Goal: Task Accomplishment & Management: Use online tool/utility

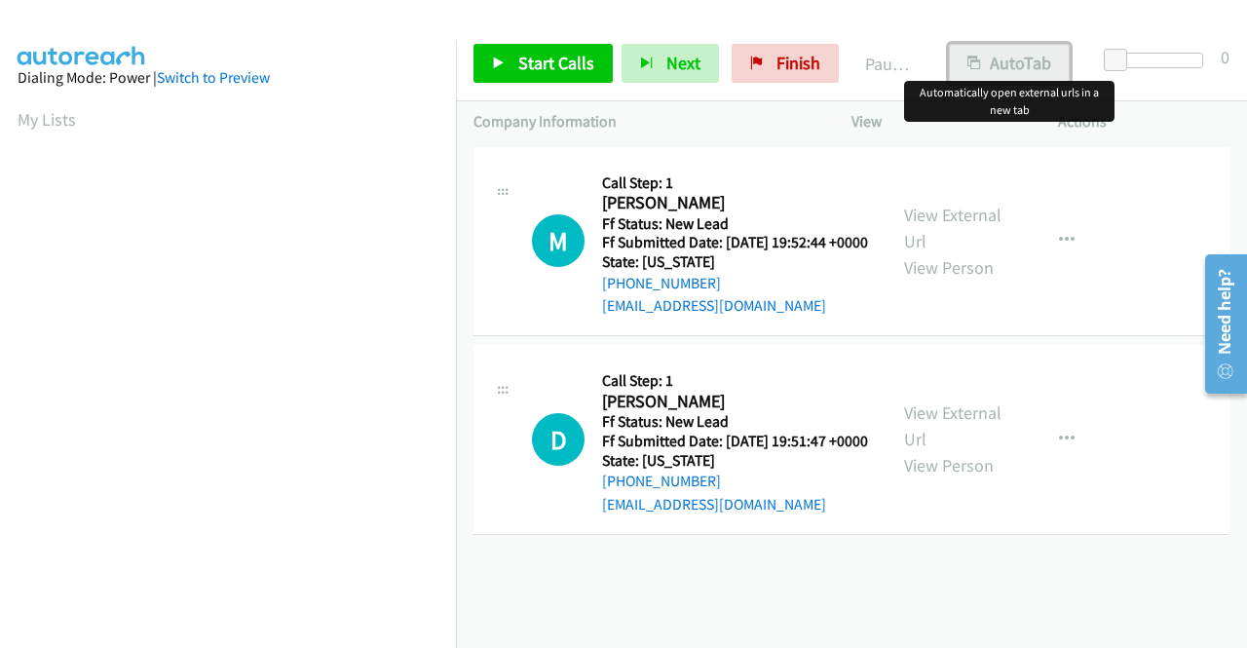
click at [1006, 62] on button "AutoTab" at bounding box center [1009, 63] width 121 height 39
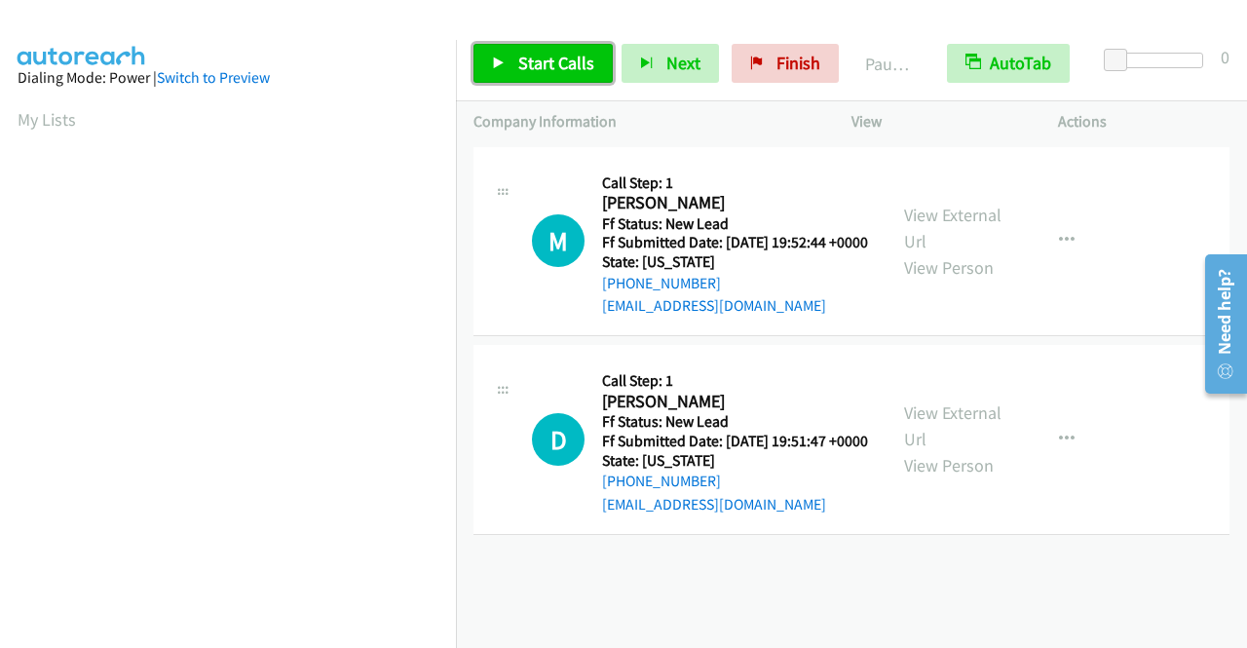
click at [579, 54] on span "Start Calls" at bounding box center [556, 63] width 76 height 22
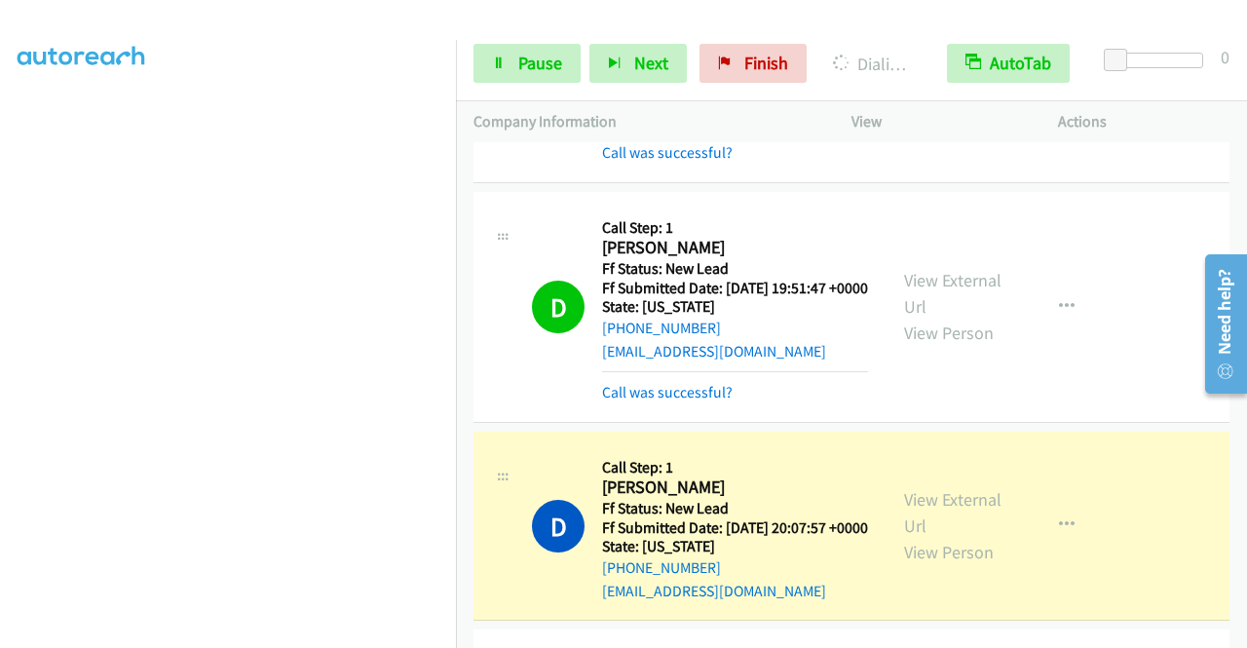
scroll to position [97, 0]
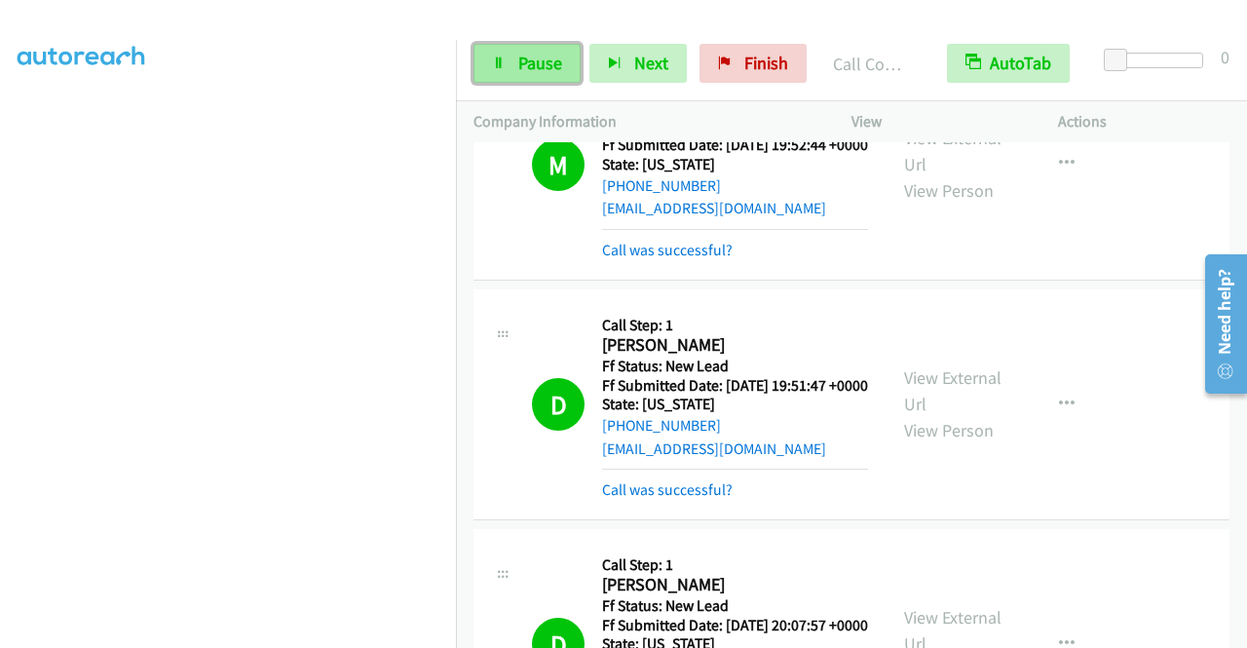
click at [529, 54] on span "Pause" at bounding box center [540, 63] width 44 height 22
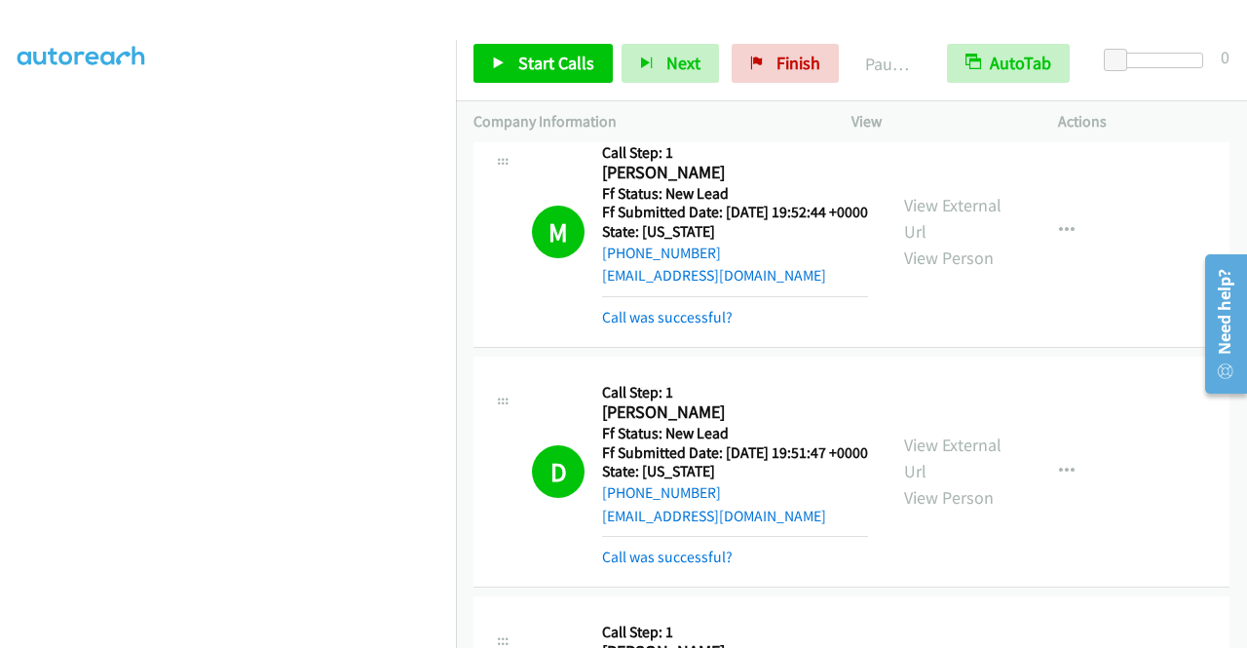
scroll to position [0, 0]
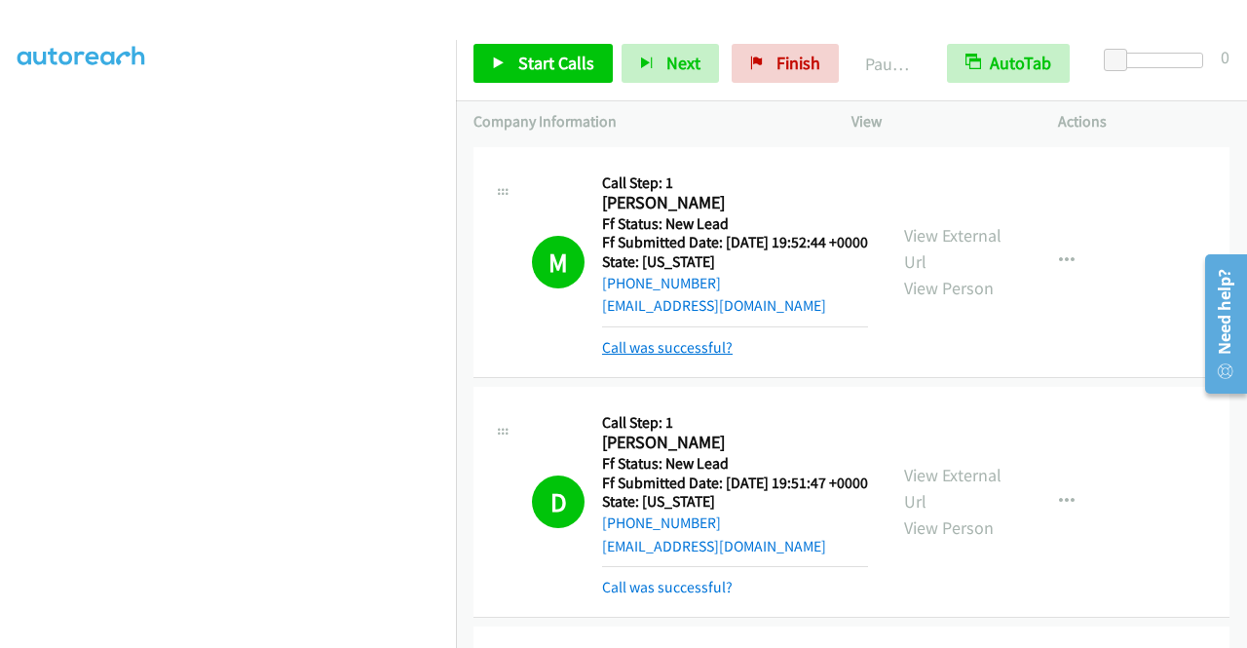
click at [674, 357] on link "Call was successful?" at bounding box center [667, 347] width 131 height 19
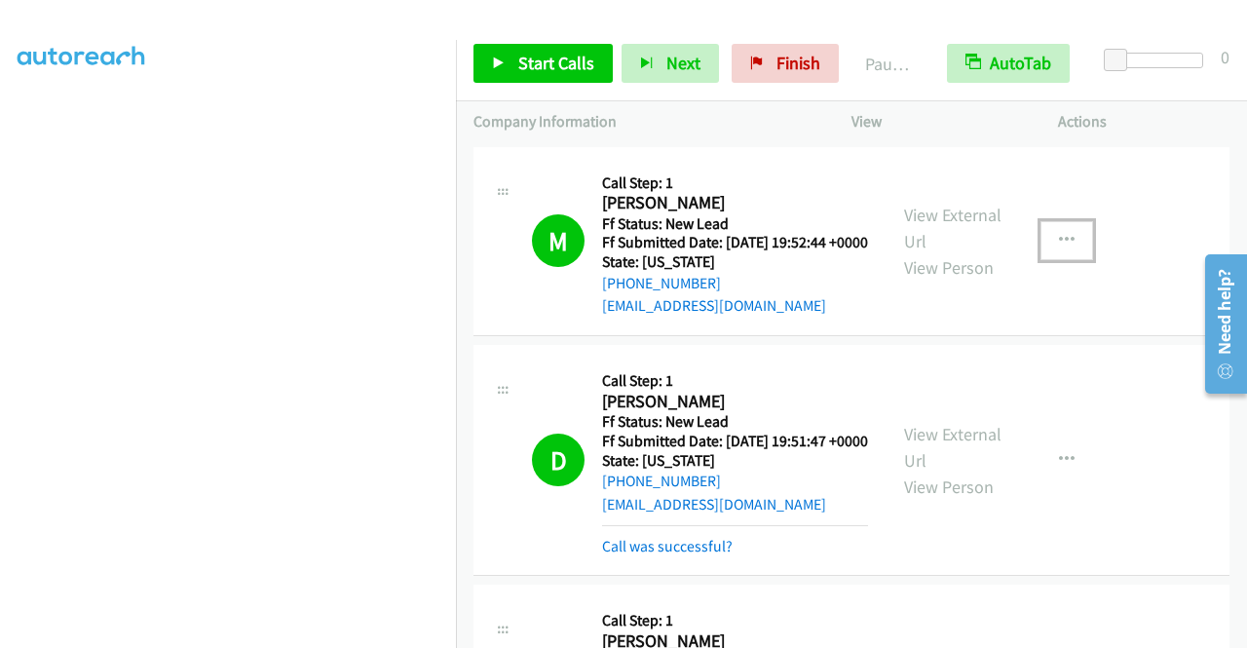
click at [1059, 248] on icon "button" at bounding box center [1067, 241] width 16 height 16
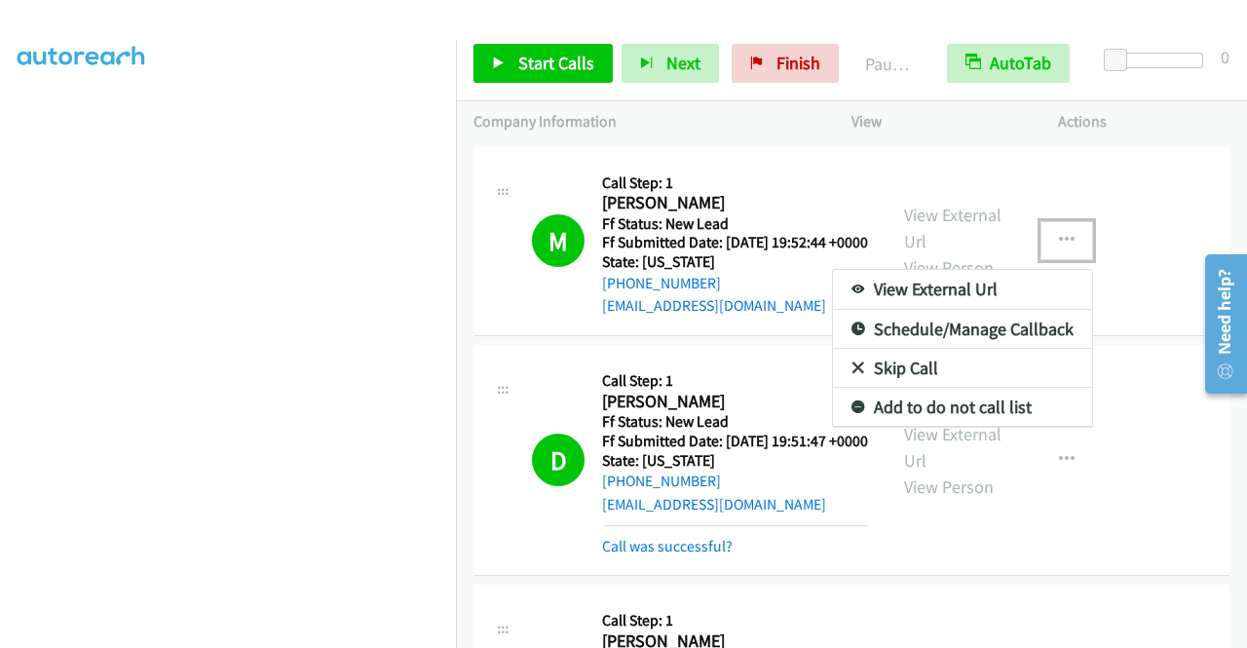
click at [991, 413] on link "Add to do not call list" at bounding box center [962, 407] width 259 height 39
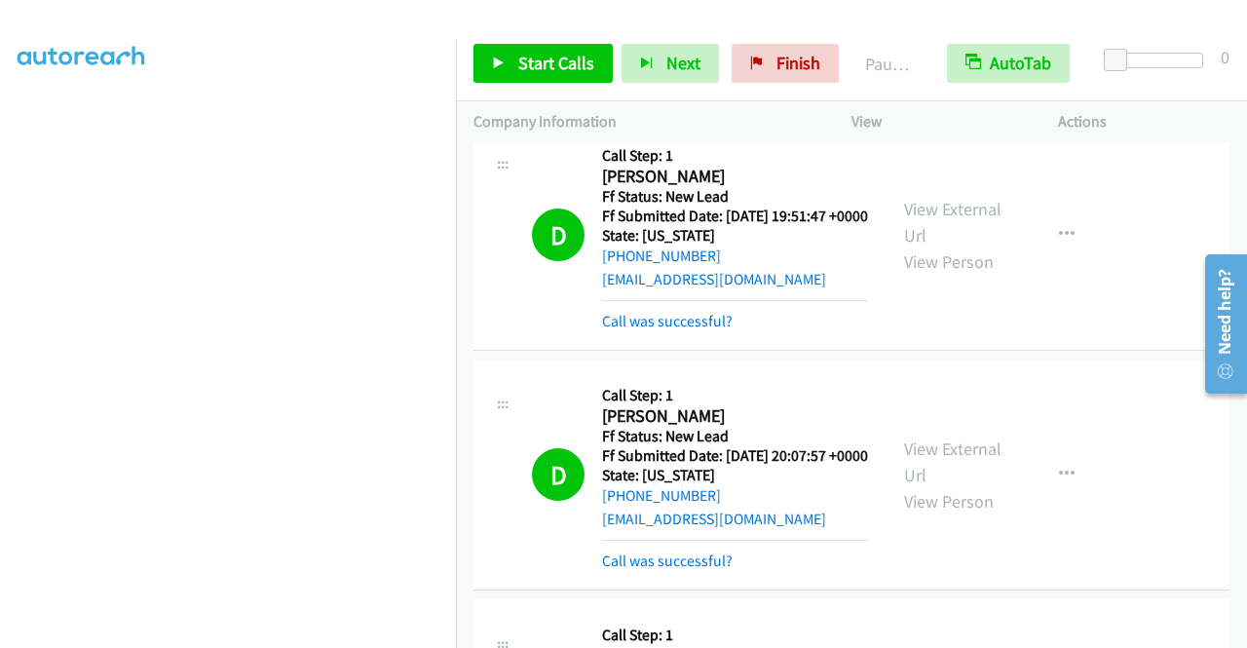
scroll to position [195, 0]
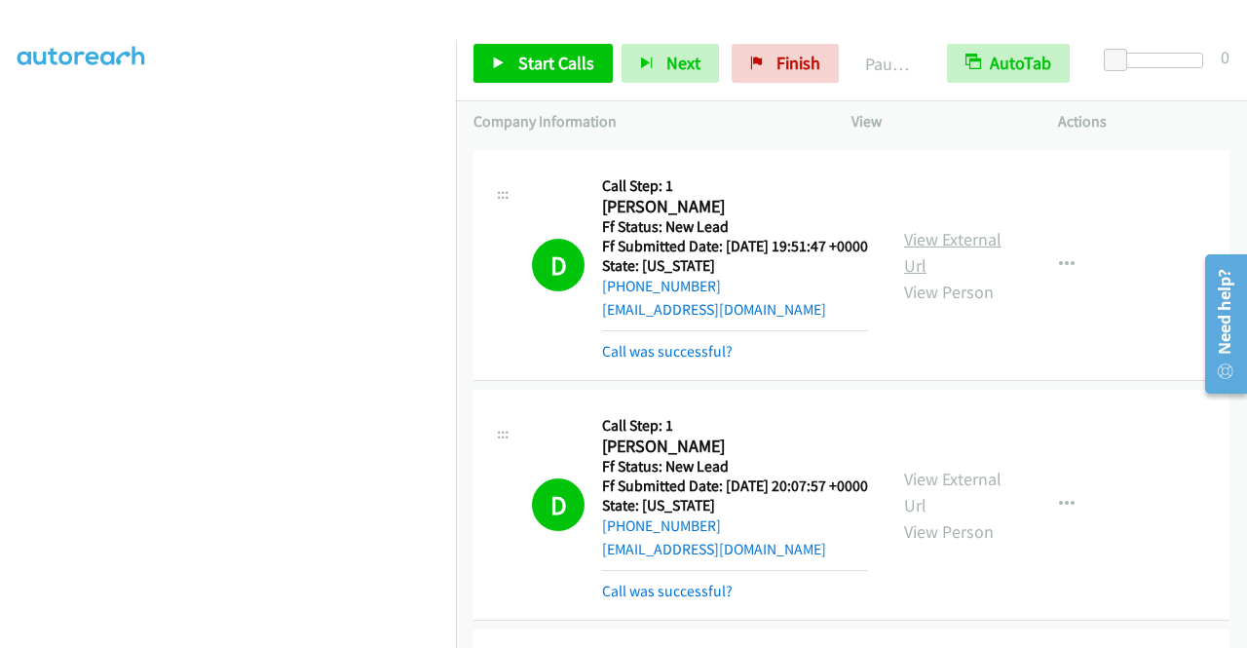
click at [957, 268] on link "View External Url" at bounding box center [952, 252] width 97 height 49
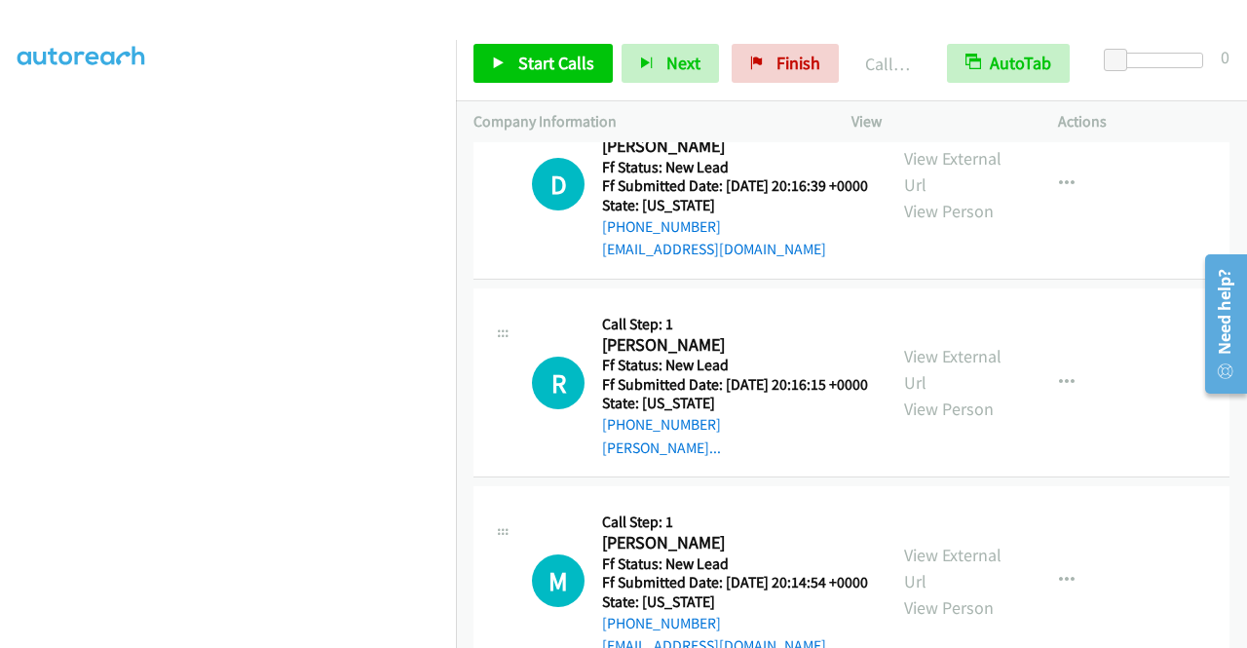
scroll to position [1364, 0]
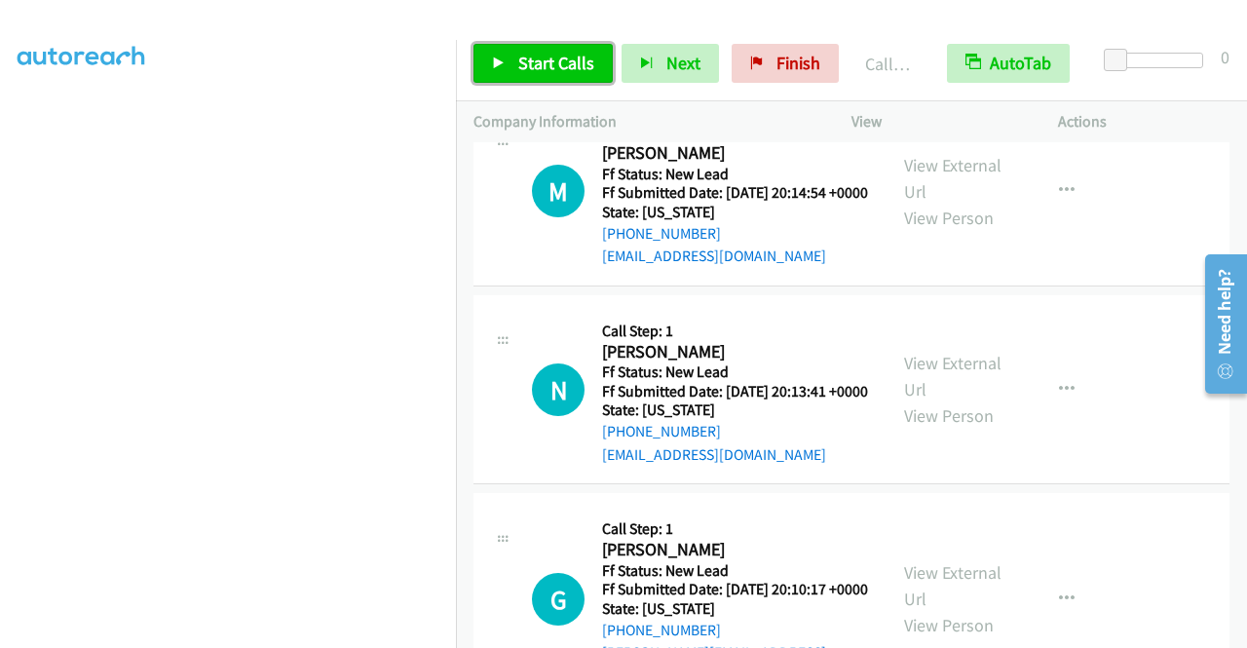
click at [562, 62] on span "Start Calls" at bounding box center [556, 63] width 76 height 22
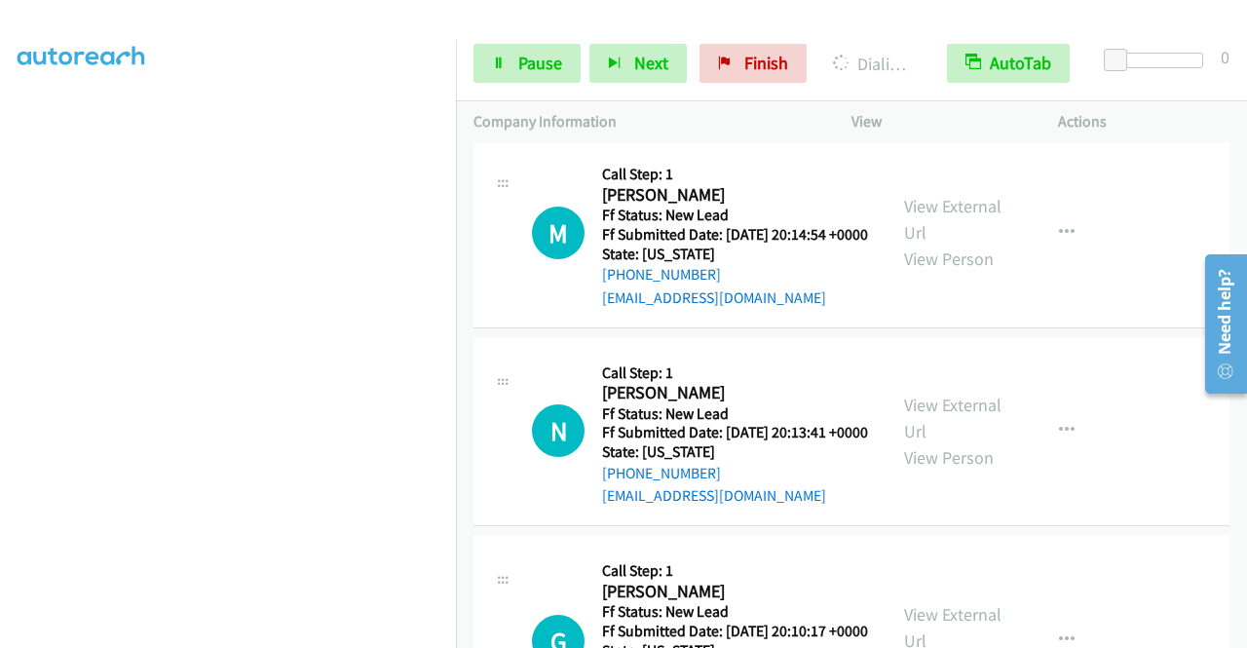
scroll to position [1405, 0]
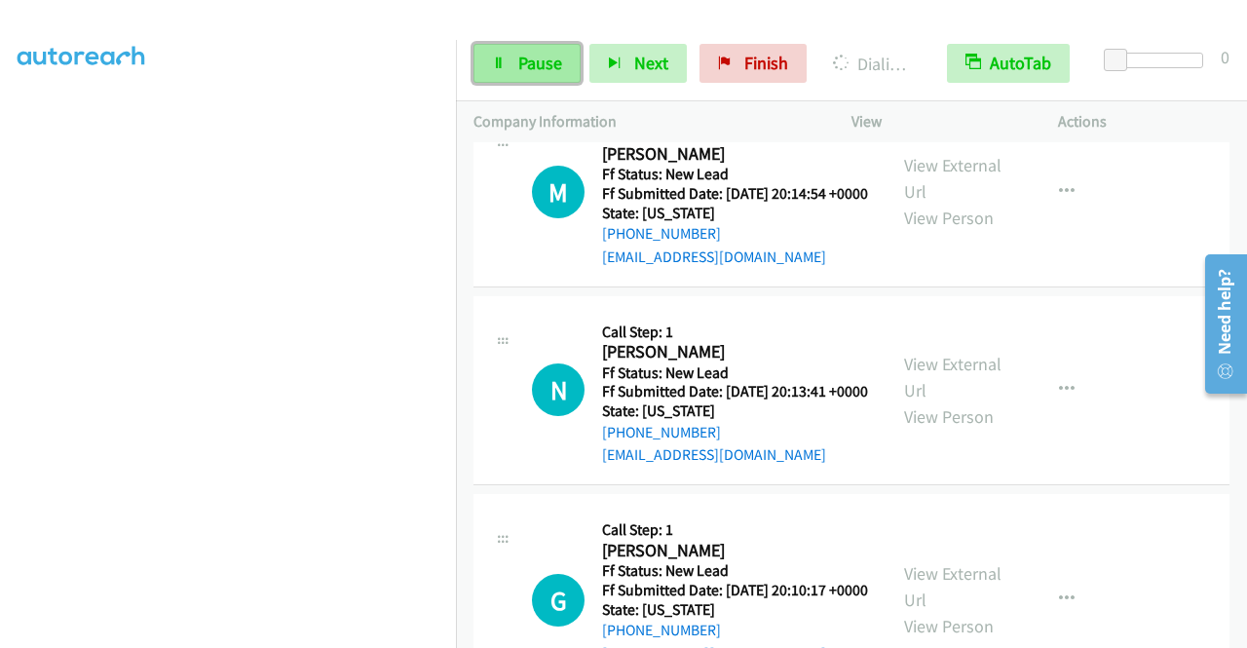
click at [528, 59] on span "Pause" at bounding box center [540, 63] width 44 height 22
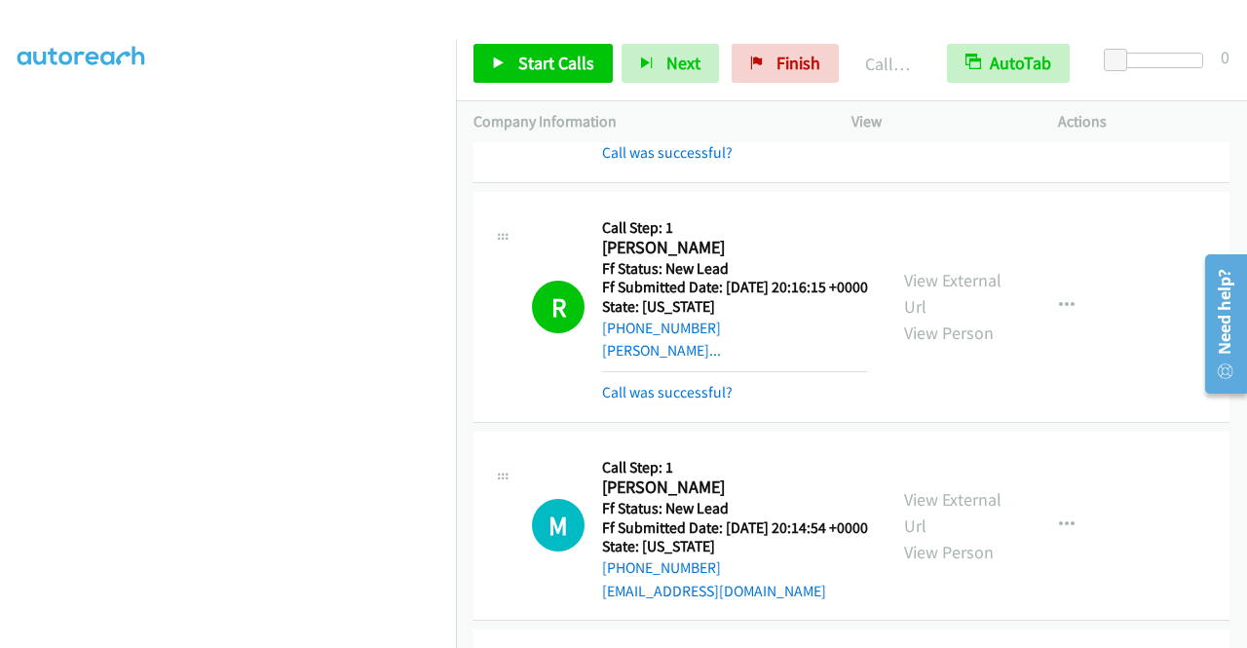
scroll to position [1210, 0]
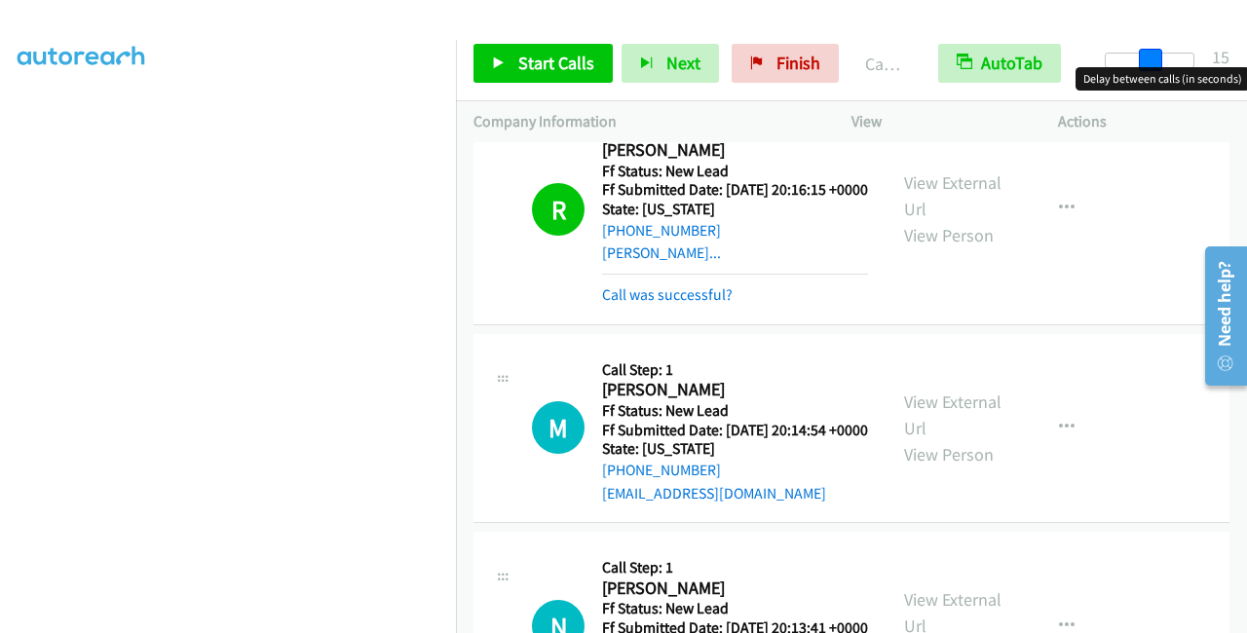
drag, startPoint x: 1124, startPoint y: 50, endPoint x: 1163, endPoint y: 51, distance: 39.0
click at [1163, 51] on div "Start Calls Pause Next Finish Call Completed AutoTab AutoTab 15" at bounding box center [851, 63] width 791 height 75
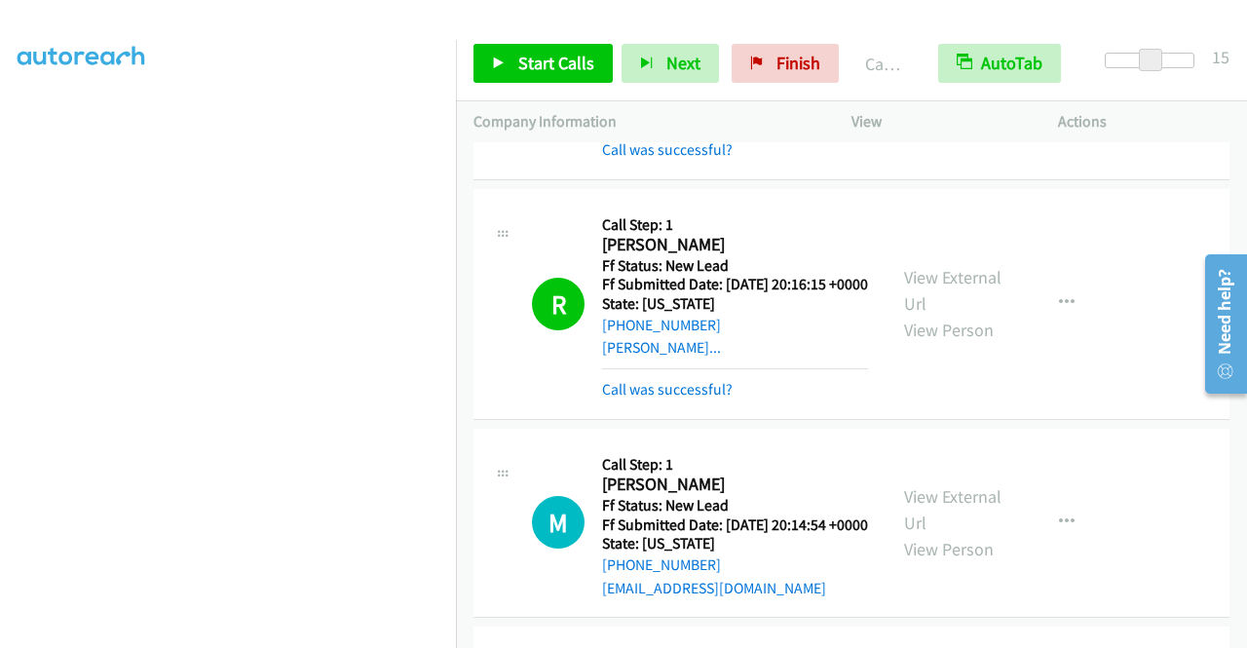
scroll to position [1112, 0]
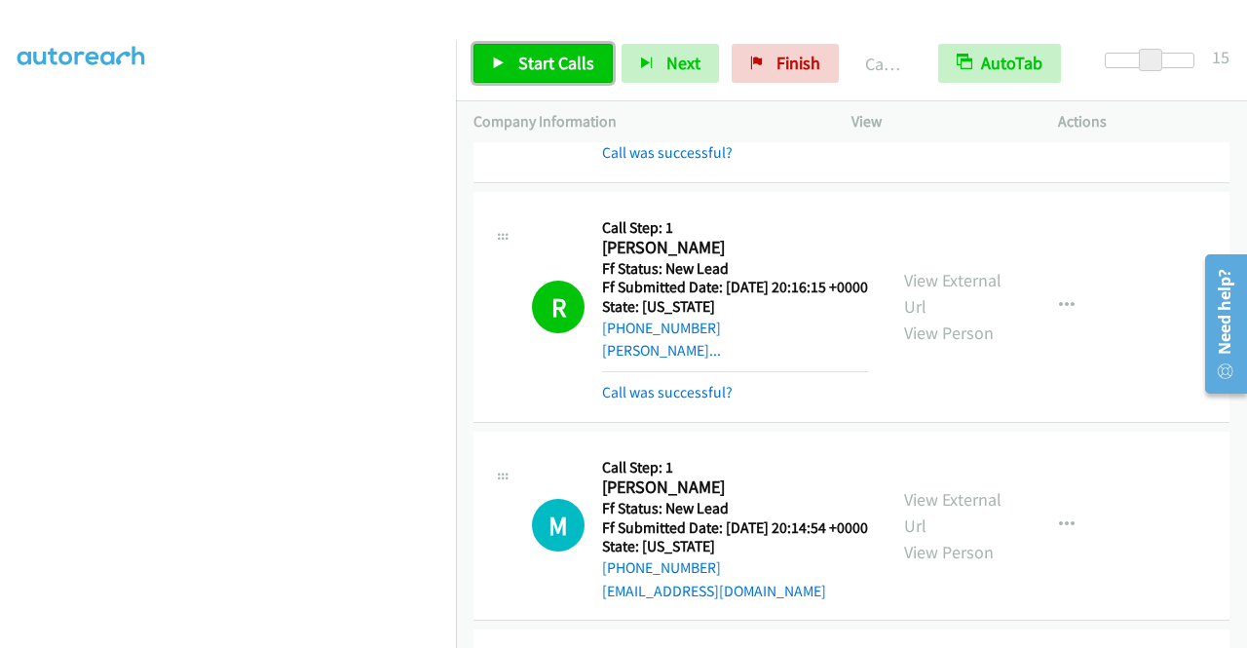
click at [545, 57] on span "Start Calls" at bounding box center [556, 63] width 76 height 22
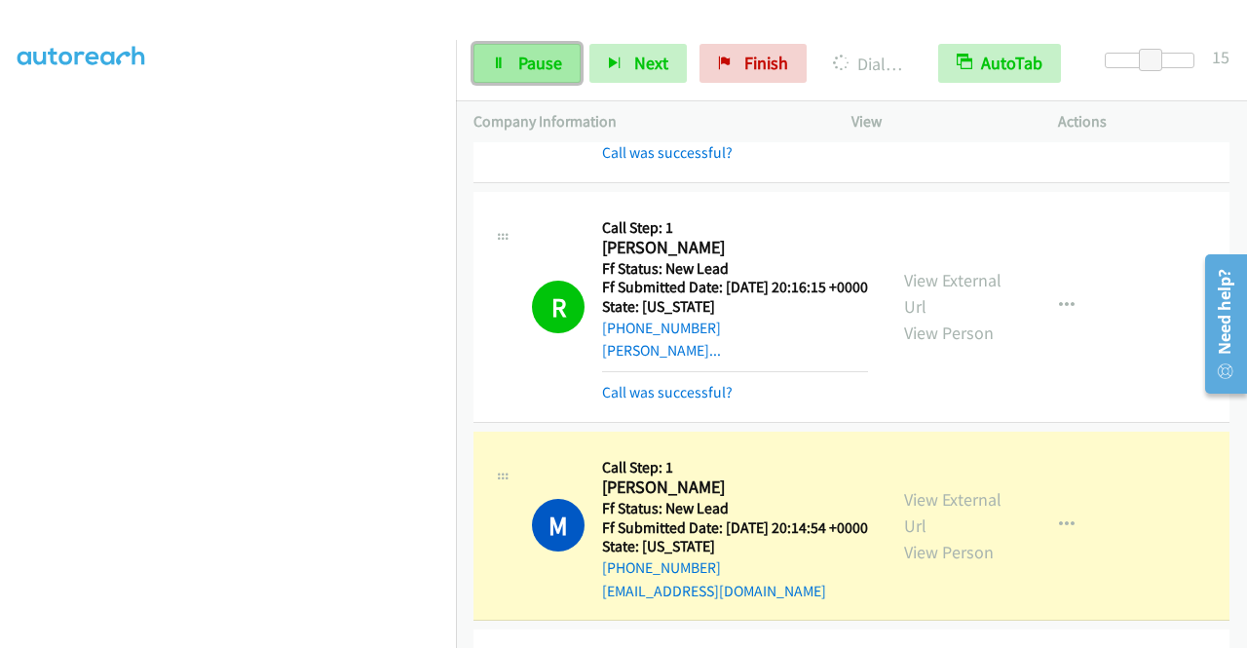
click at [561, 58] on link "Pause" at bounding box center [526, 63] width 107 height 39
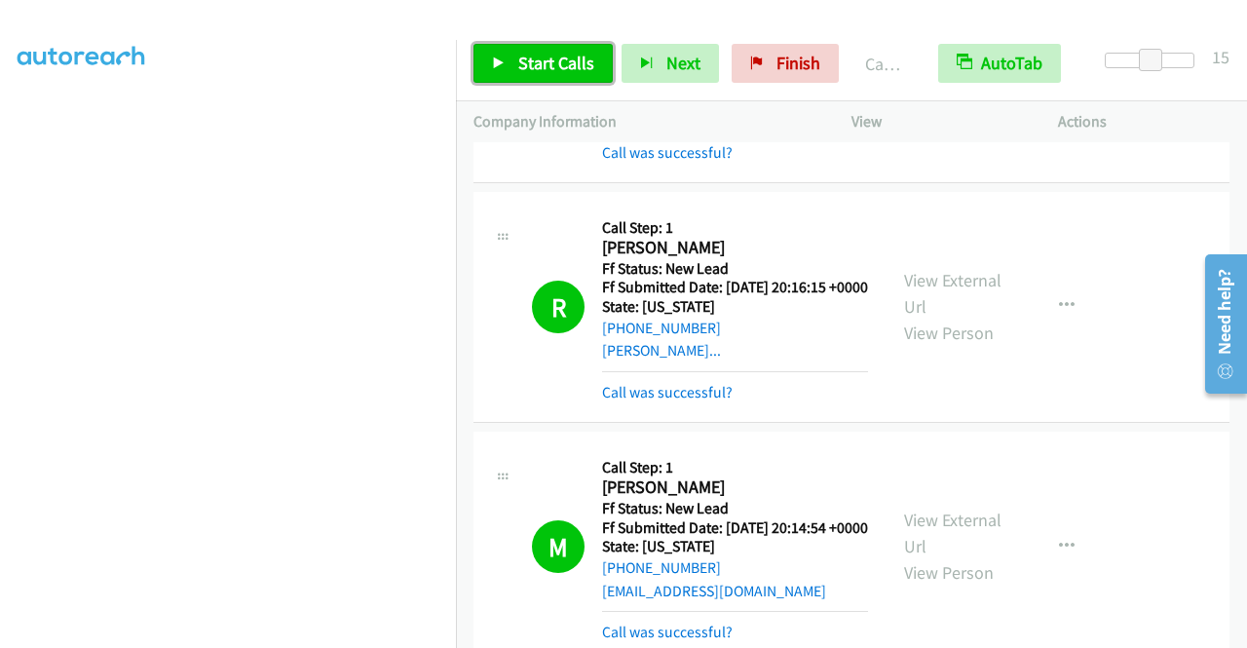
click at [553, 61] on span "Start Calls" at bounding box center [556, 63] width 76 height 22
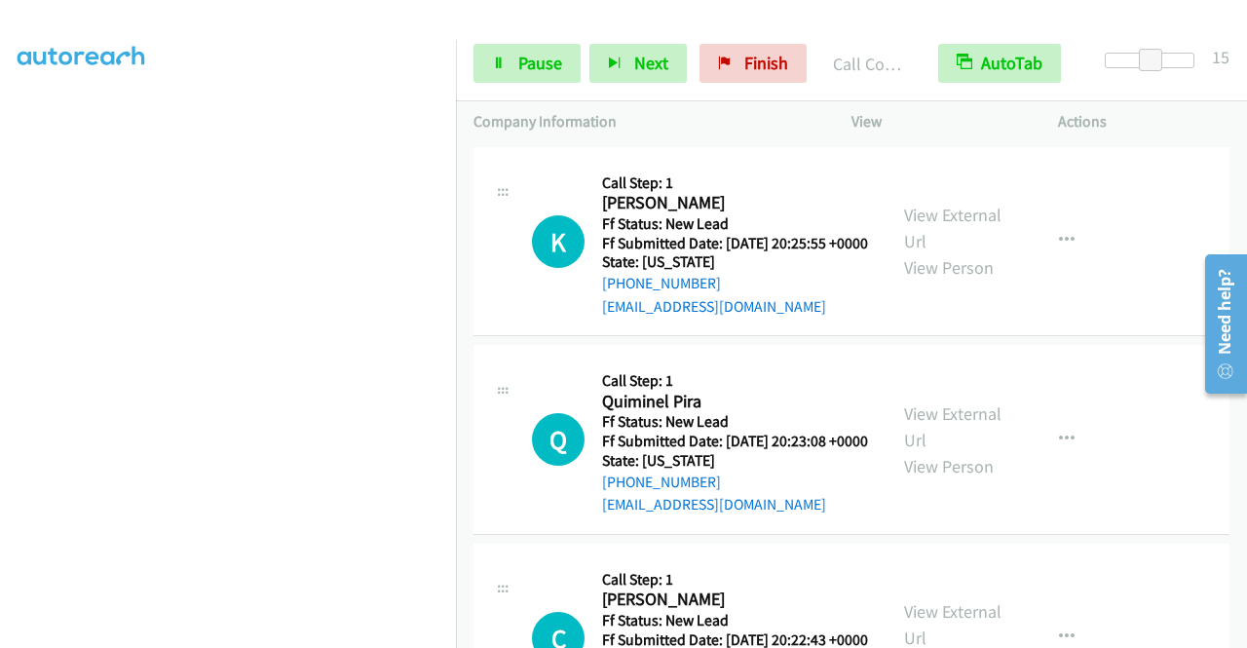
scroll to position [2476, 0]
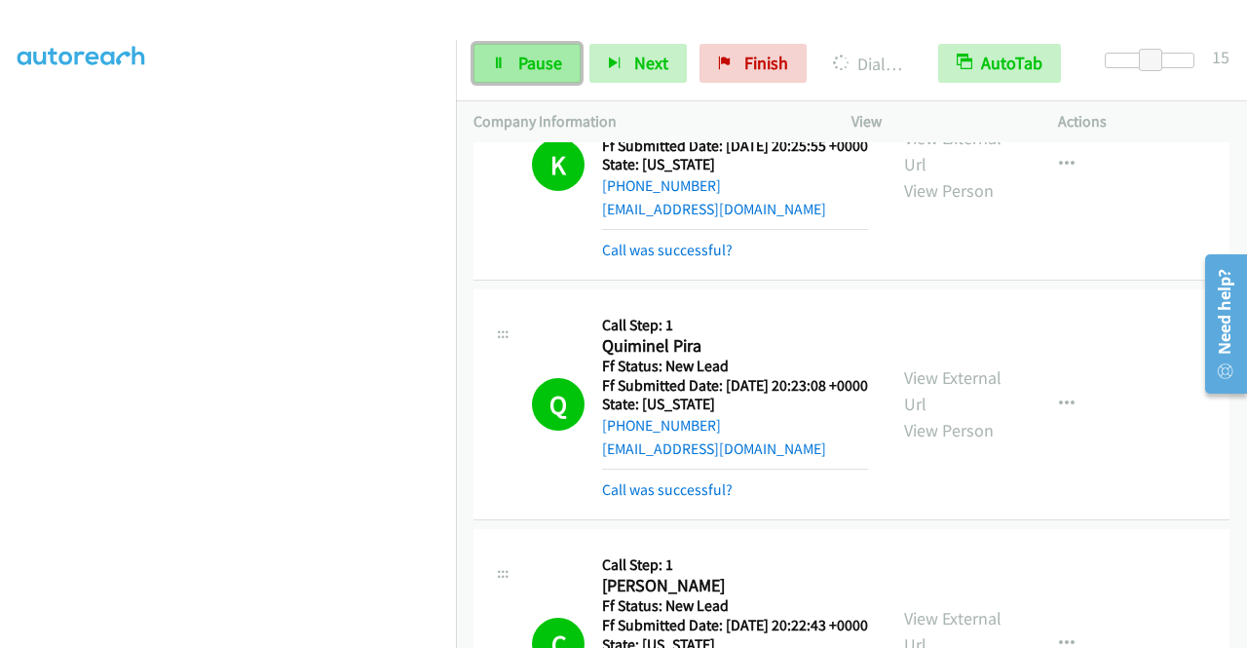
click at [541, 58] on span "Pause" at bounding box center [540, 63] width 44 height 22
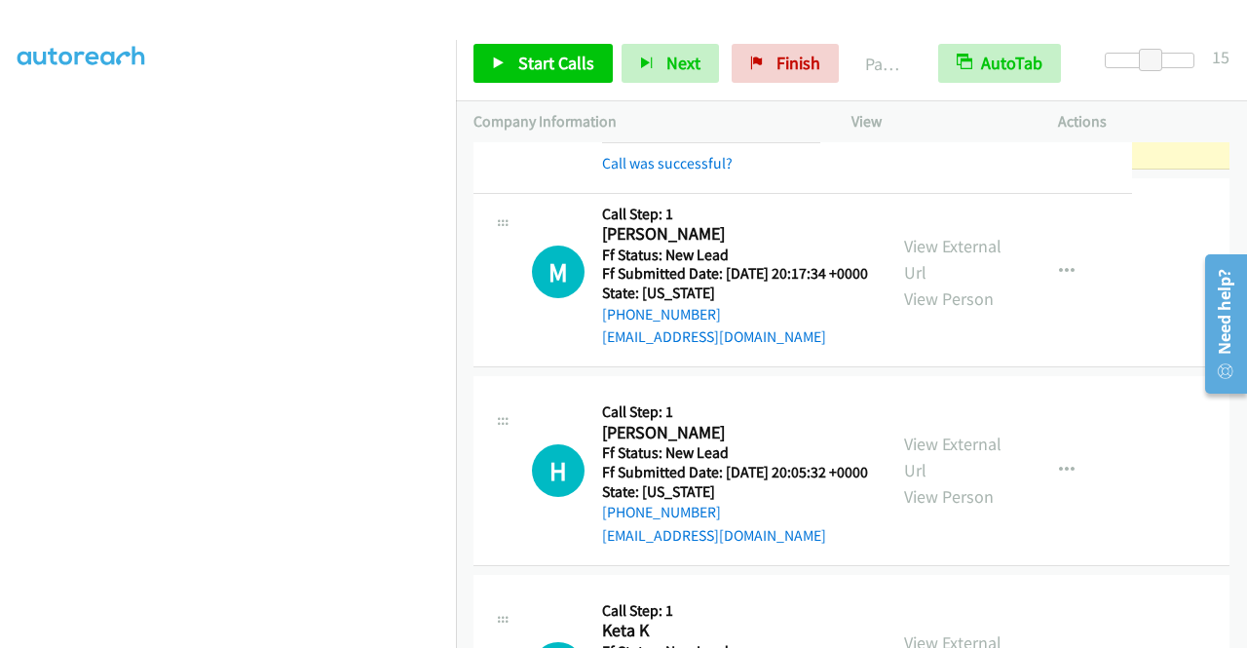
scroll to position [3061, 0]
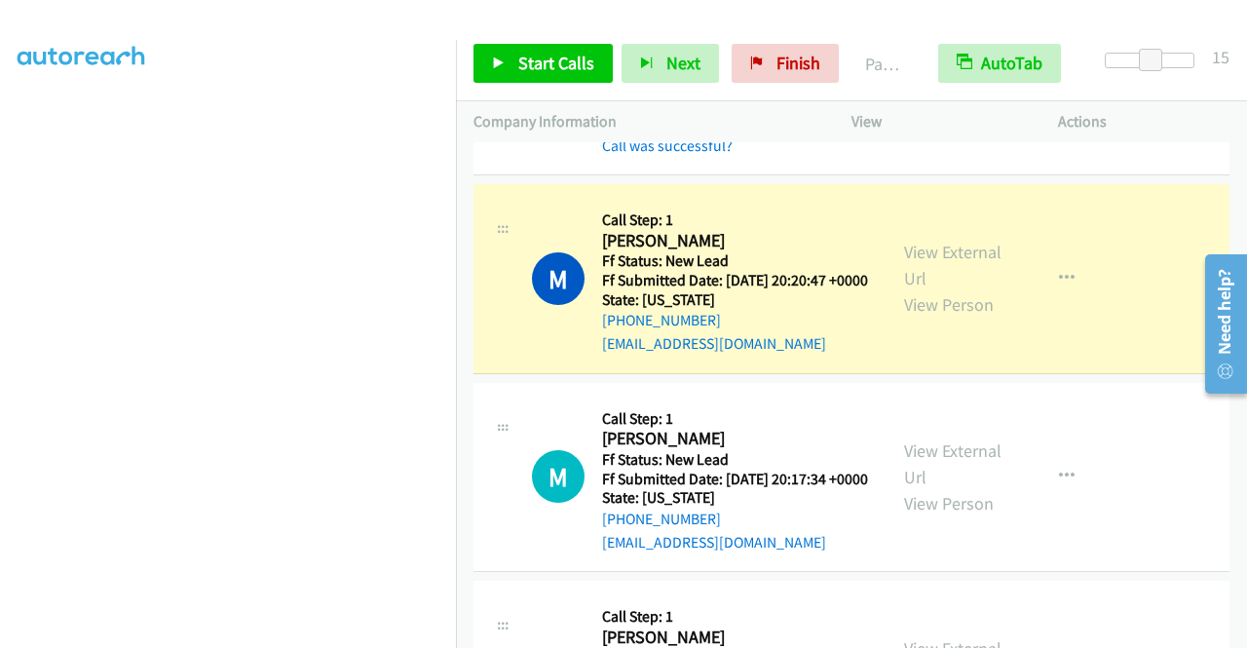
click at [956, 71] on link "View External Url" at bounding box center [952, 46] width 97 height 49
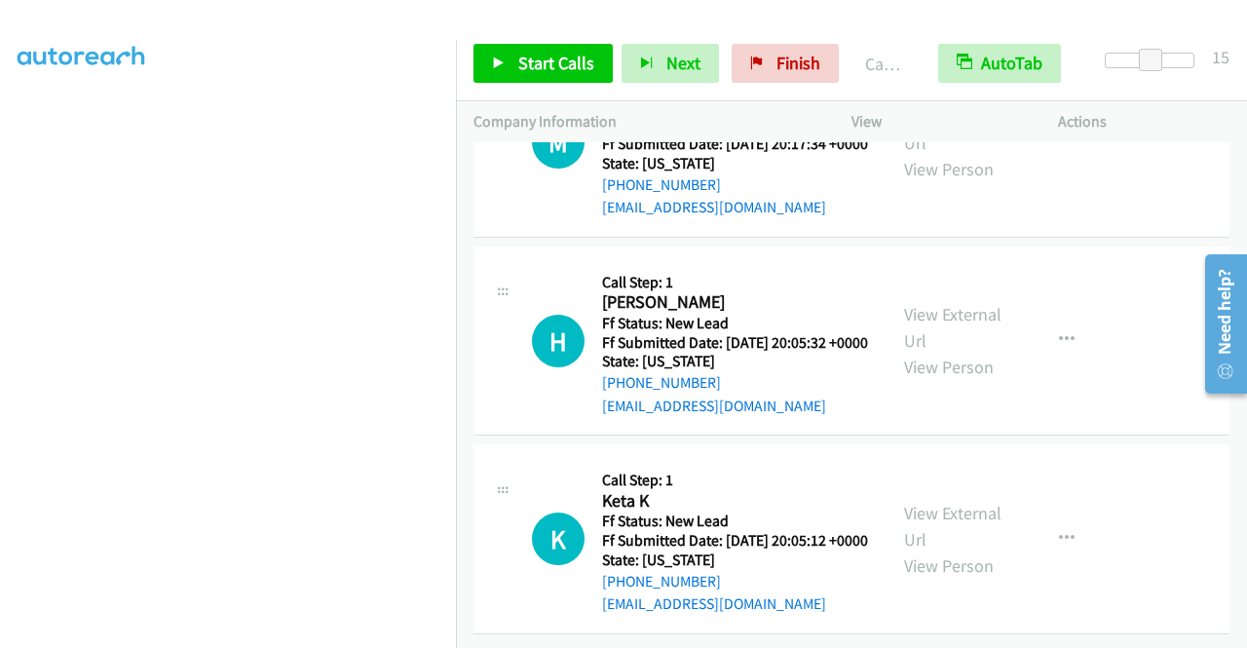
scroll to position [3645, 0]
click at [510, 65] on link "Start Calls" at bounding box center [542, 63] width 139 height 39
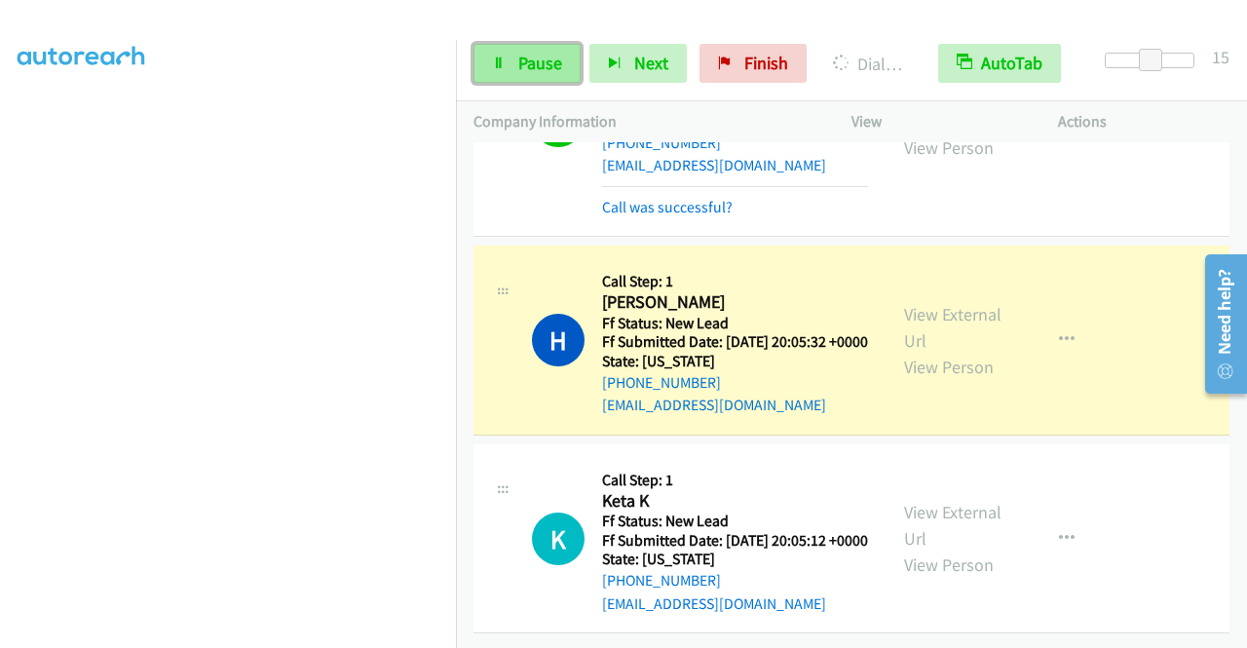
click at [510, 59] on link "Pause" at bounding box center [526, 63] width 107 height 39
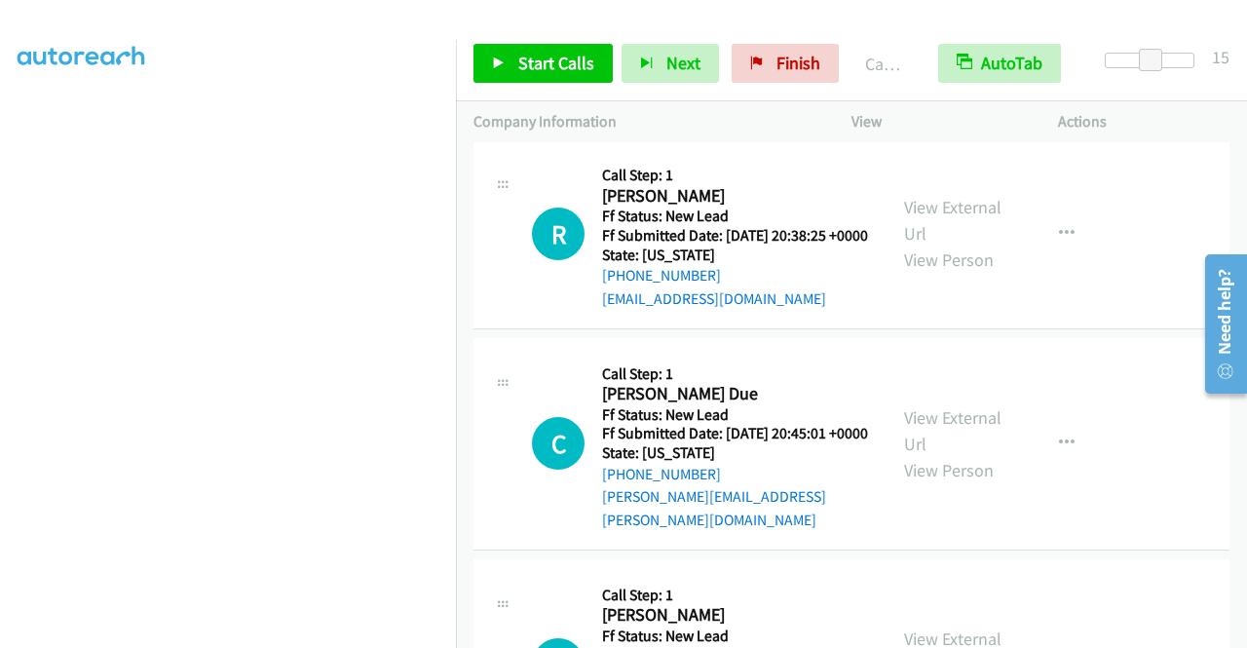
scroll to position [4035, 0]
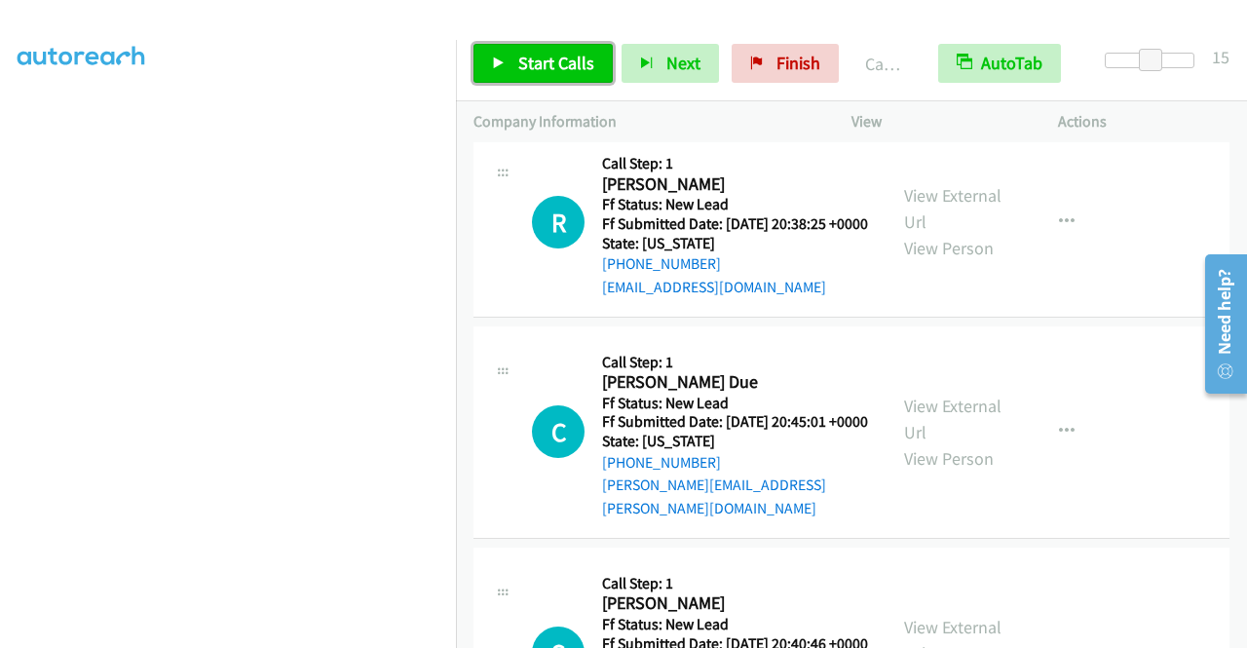
click at [528, 66] on span "Start Calls" at bounding box center [556, 63] width 76 height 22
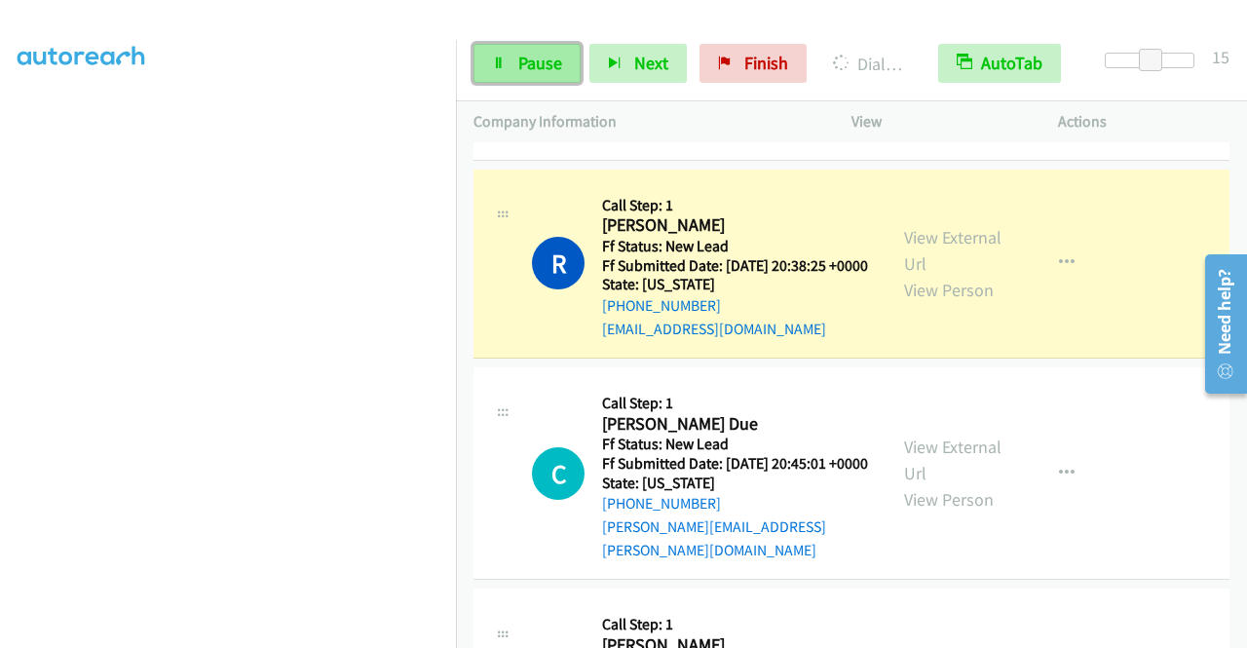
click at [540, 54] on span "Pause" at bounding box center [540, 63] width 44 height 22
click at [522, 77] on link "Pause" at bounding box center [526, 63] width 107 height 39
click at [527, 52] on span "Pause" at bounding box center [540, 63] width 44 height 22
click at [528, 53] on span "Pause" at bounding box center [540, 63] width 44 height 22
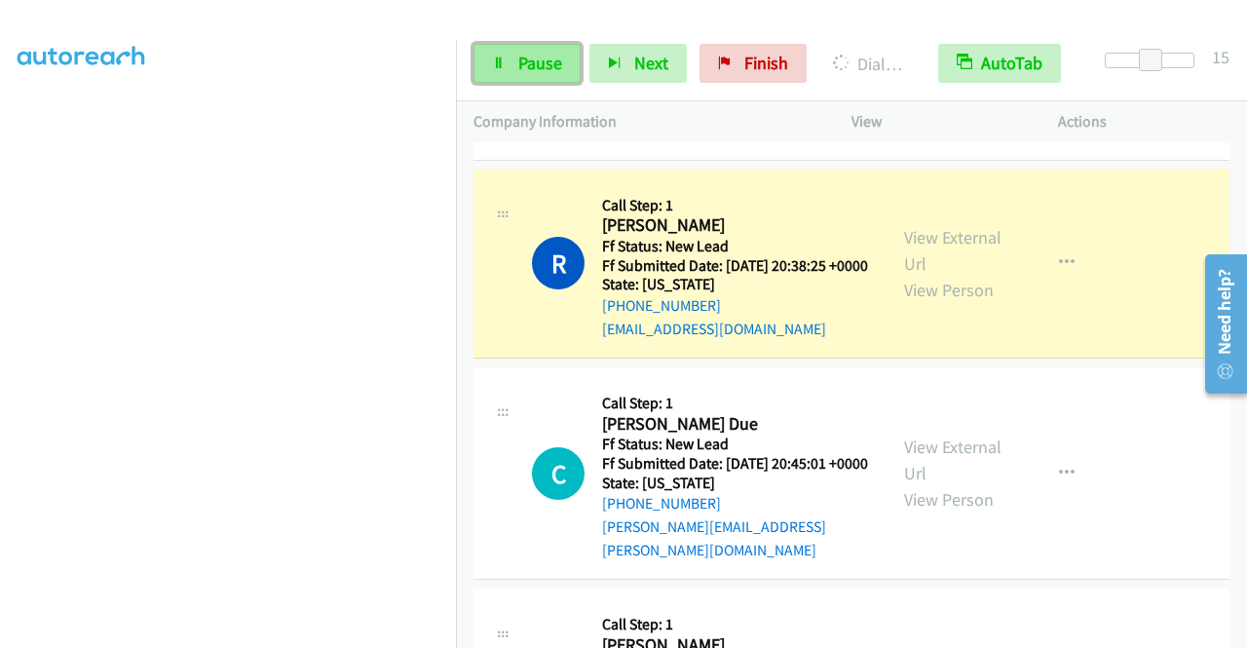
click at [529, 54] on span "Pause" at bounding box center [540, 63] width 44 height 22
click at [530, 56] on span "Pause" at bounding box center [540, 63] width 44 height 22
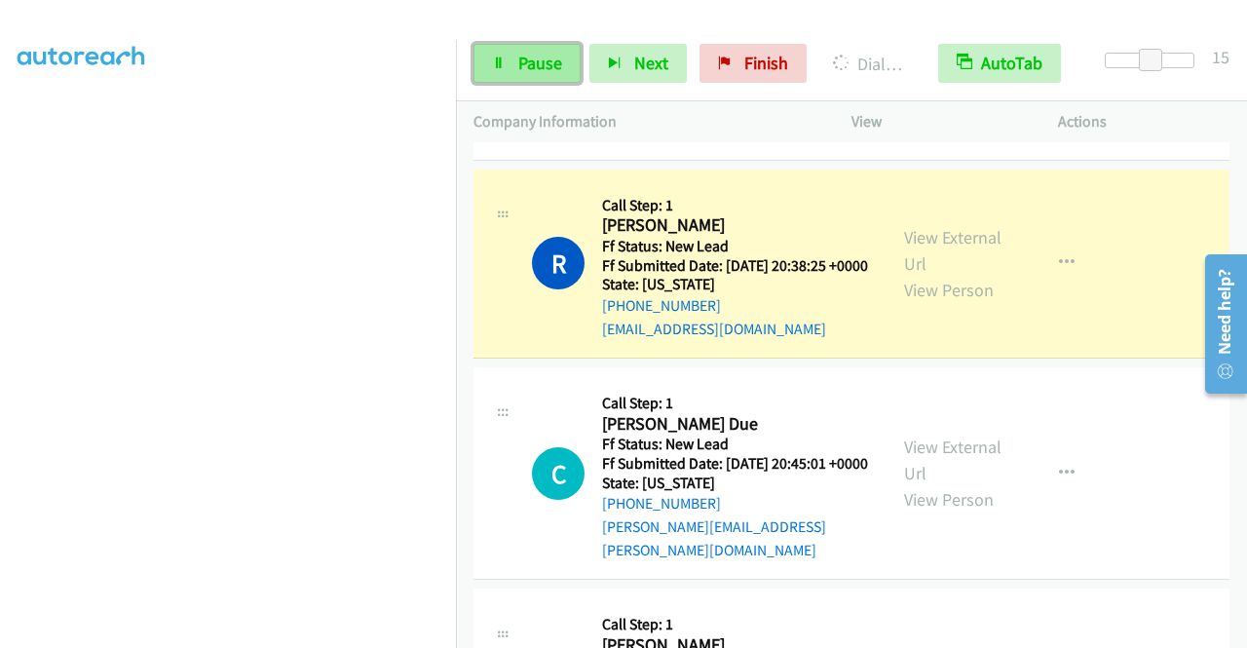
click at [530, 56] on span "Pause" at bounding box center [540, 63] width 44 height 22
click at [530, 57] on span "Pause" at bounding box center [540, 63] width 44 height 22
click at [538, 59] on span "Pause" at bounding box center [540, 63] width 44 height 22
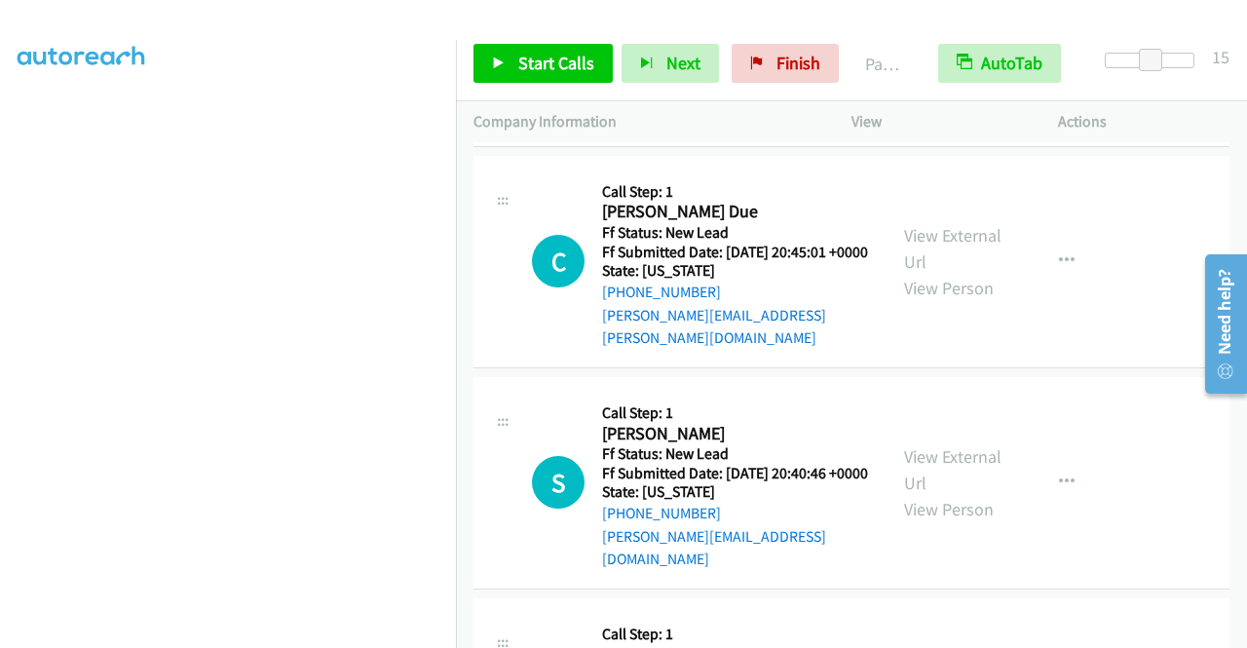
scroll to position [4327, 0]
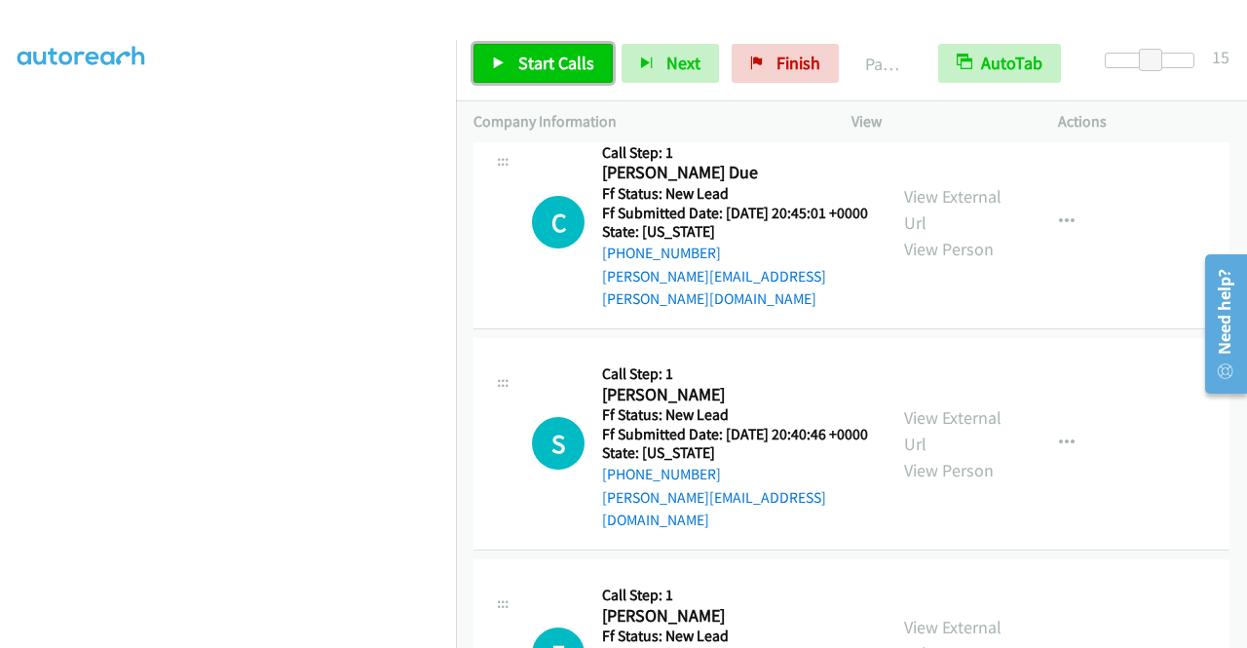
click at [523, 57] on span "Start Calls" at bounding box center [556, 63] width 76 height 22
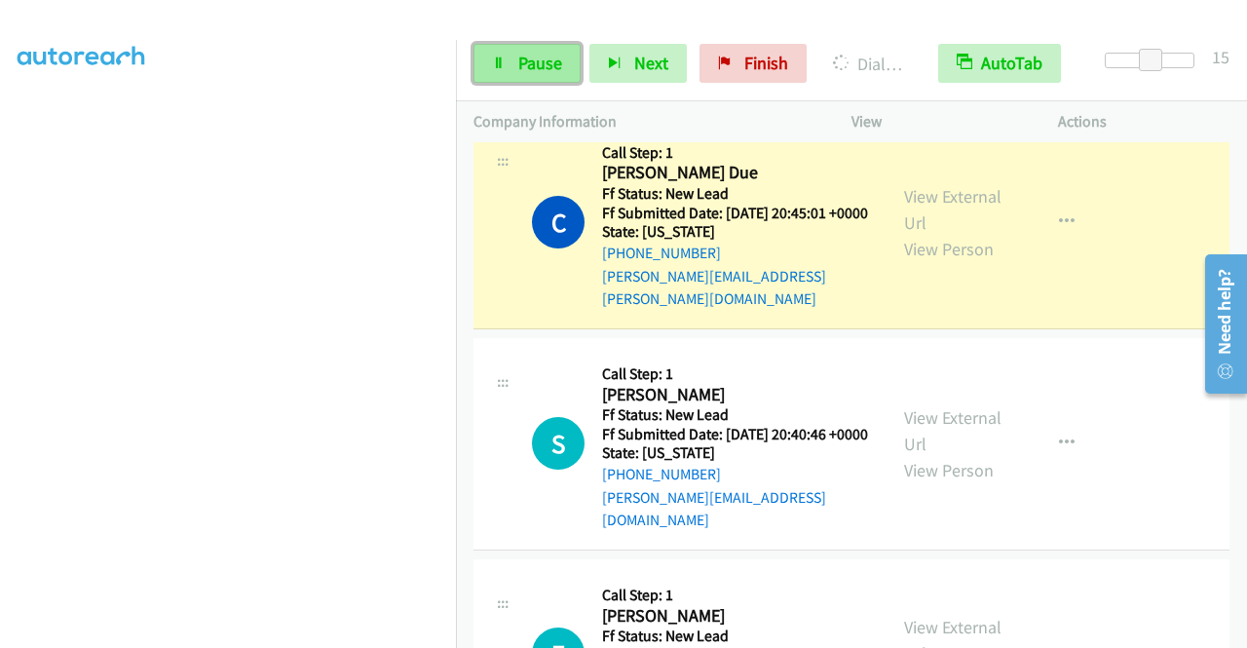
click at [523, 44] on link "Pause" at bounding box center [526, 63] width 107 height 39
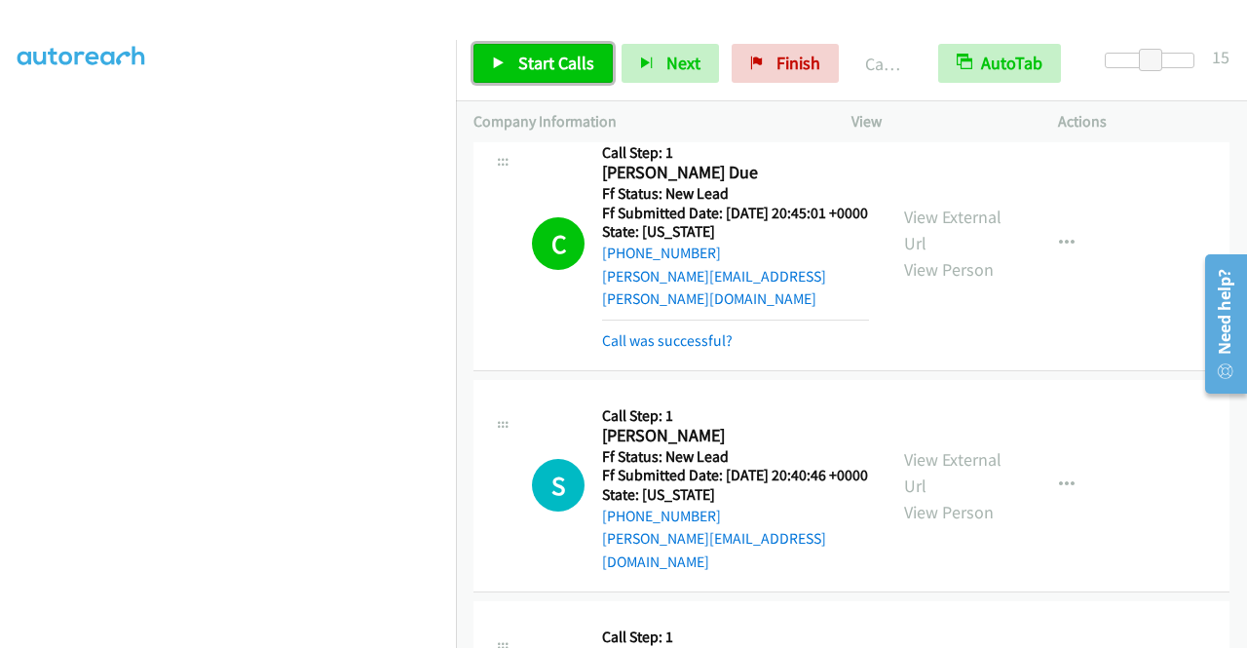
click at [553, 61] on span "Start Calls" at bounding box center [556, 63] width 76 height 22
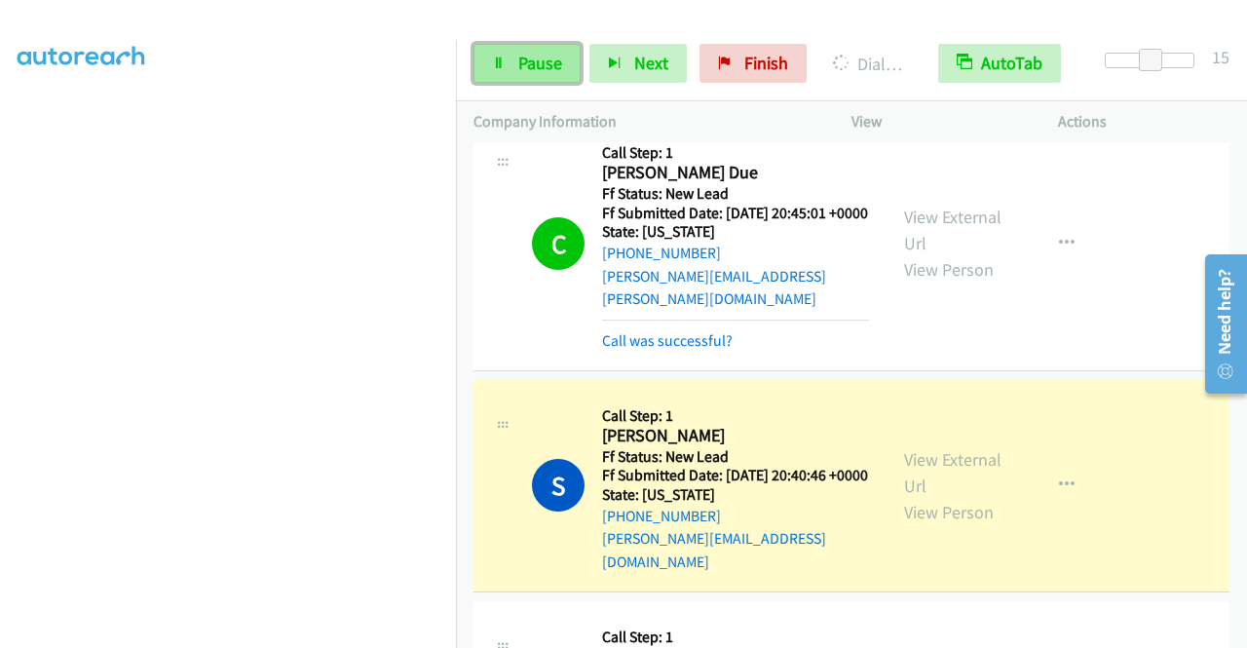
click at [542, 67] on span "Pause" at bounding box center [540, 63] width 44 height 22
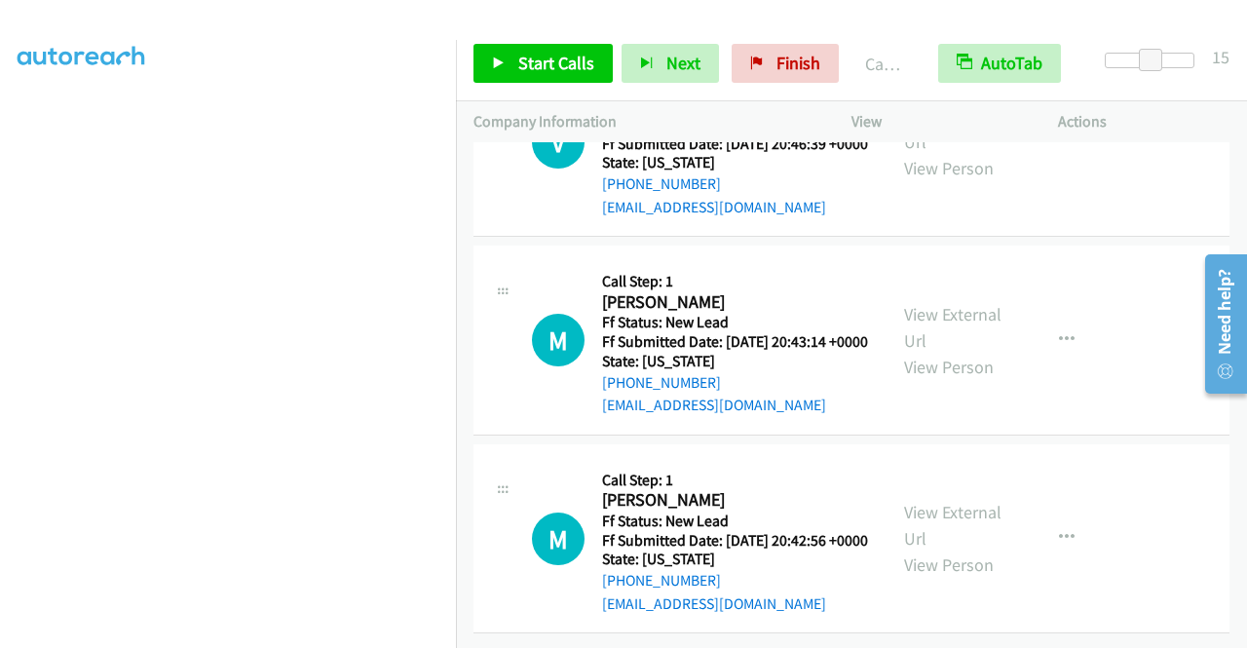
scroll to position [5204, 0]
click at [560, 63] on span "Start Calls" at bounding box center [556, 63] width 76 height 22
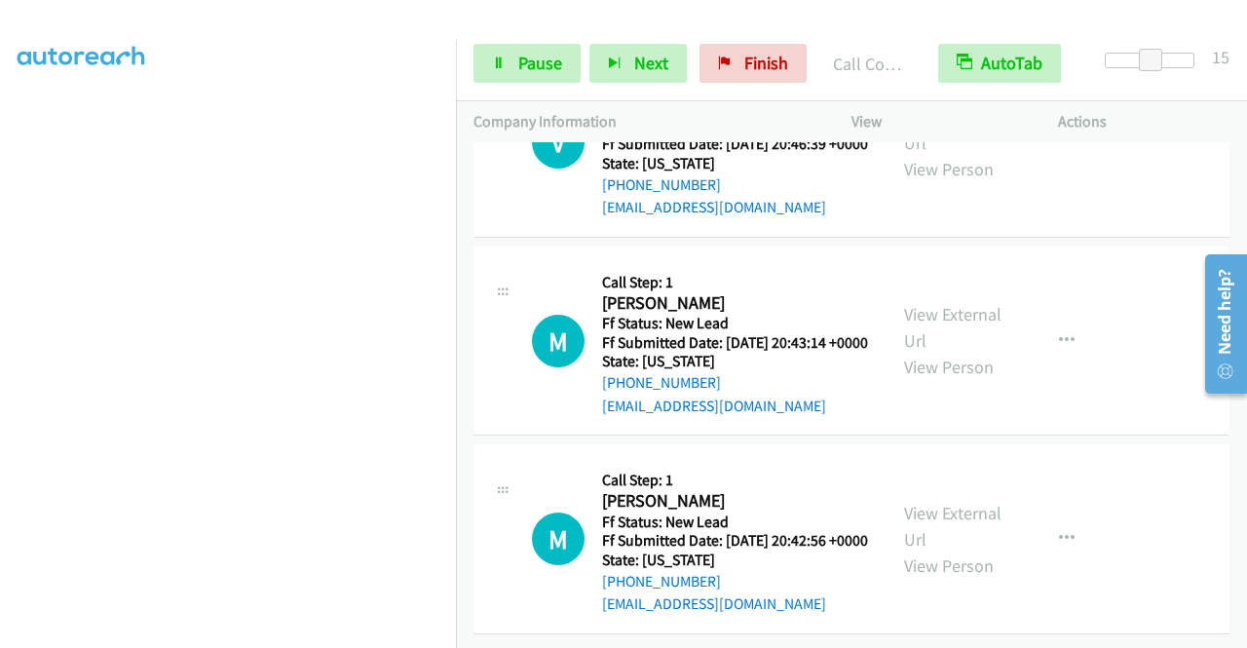
scroll to position [5225, 0]
click at [550, 52] on span "Pause" at bounding box center [540, 63] width 44 height 22
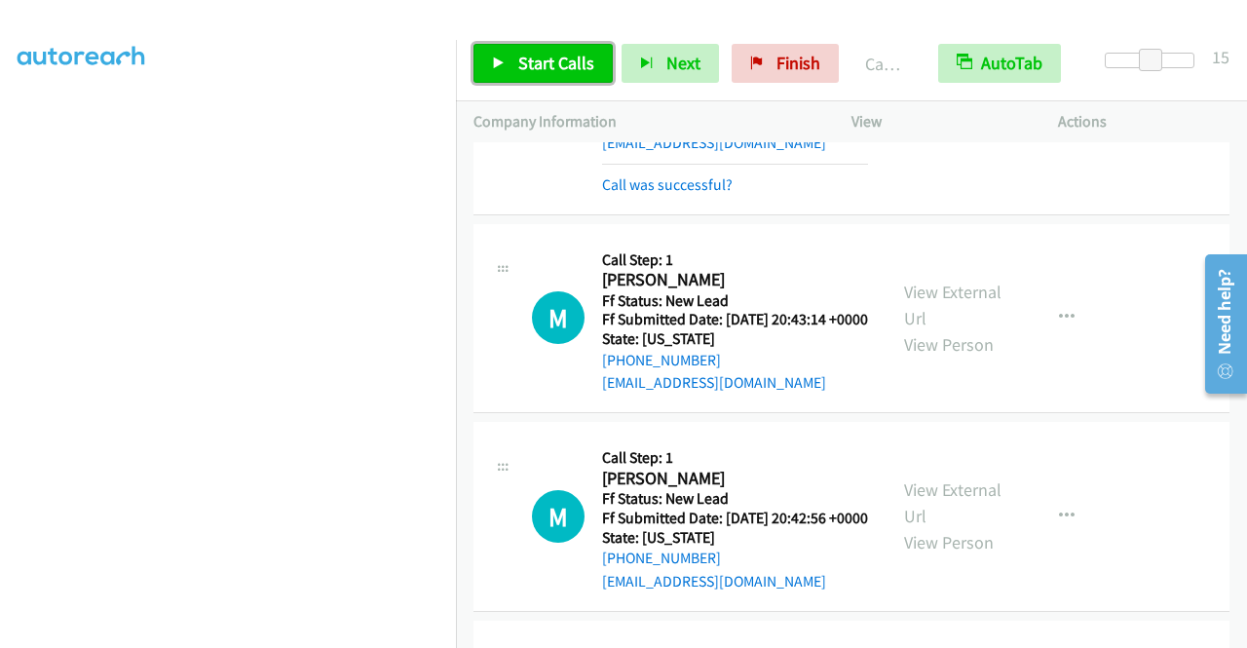
click at [557, 62] on span "Start Calls" at bounding box center [556, 63] width 76 height 22
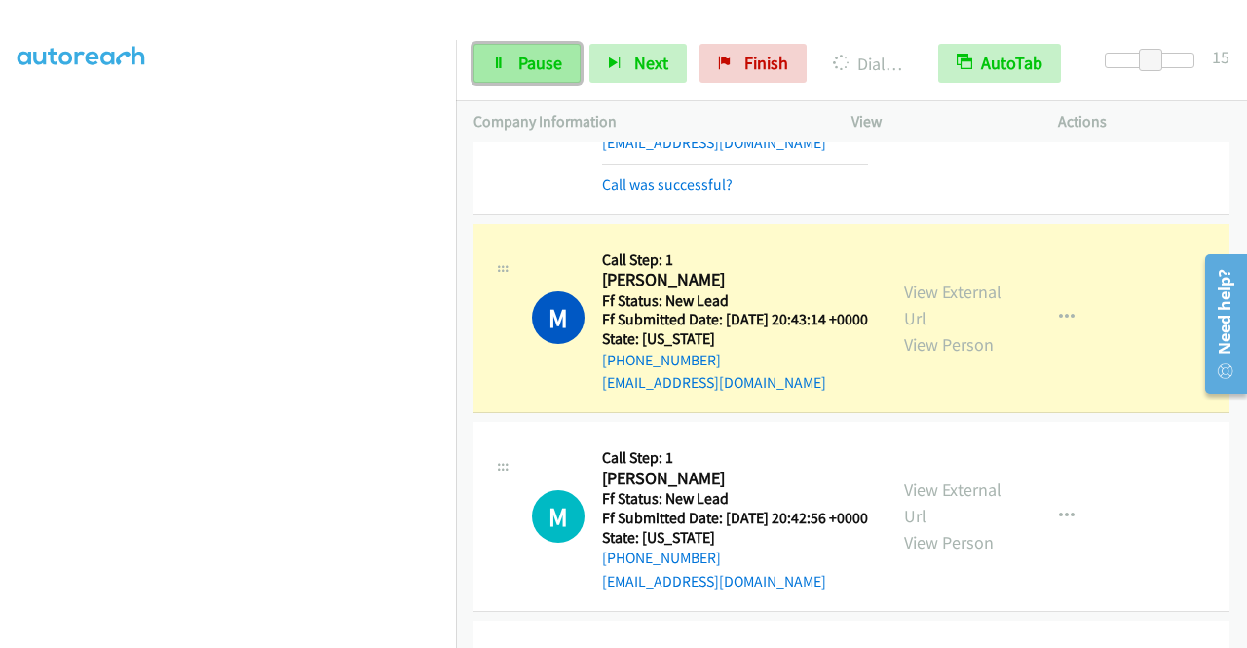
click at [542, 56] on span "Pause" at bounding box center [540, 63] width 44 height 22
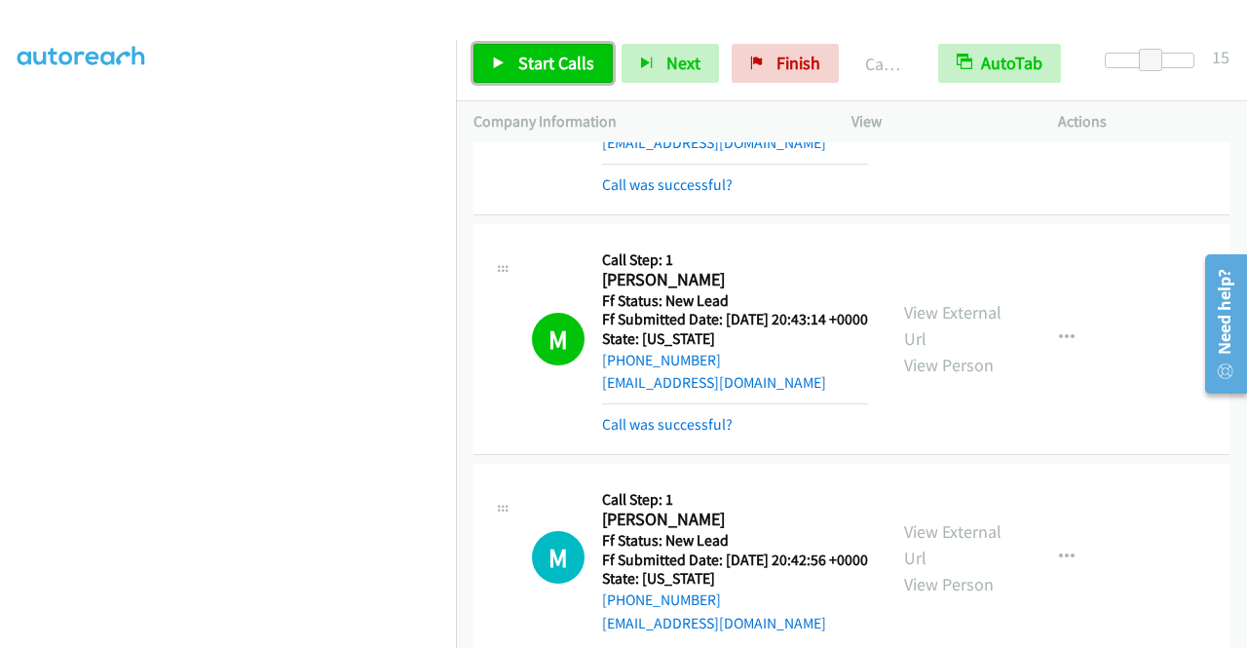
click at [556, 59] on span "Start Calls" at bounding box center [556, 63] width 76 height 22
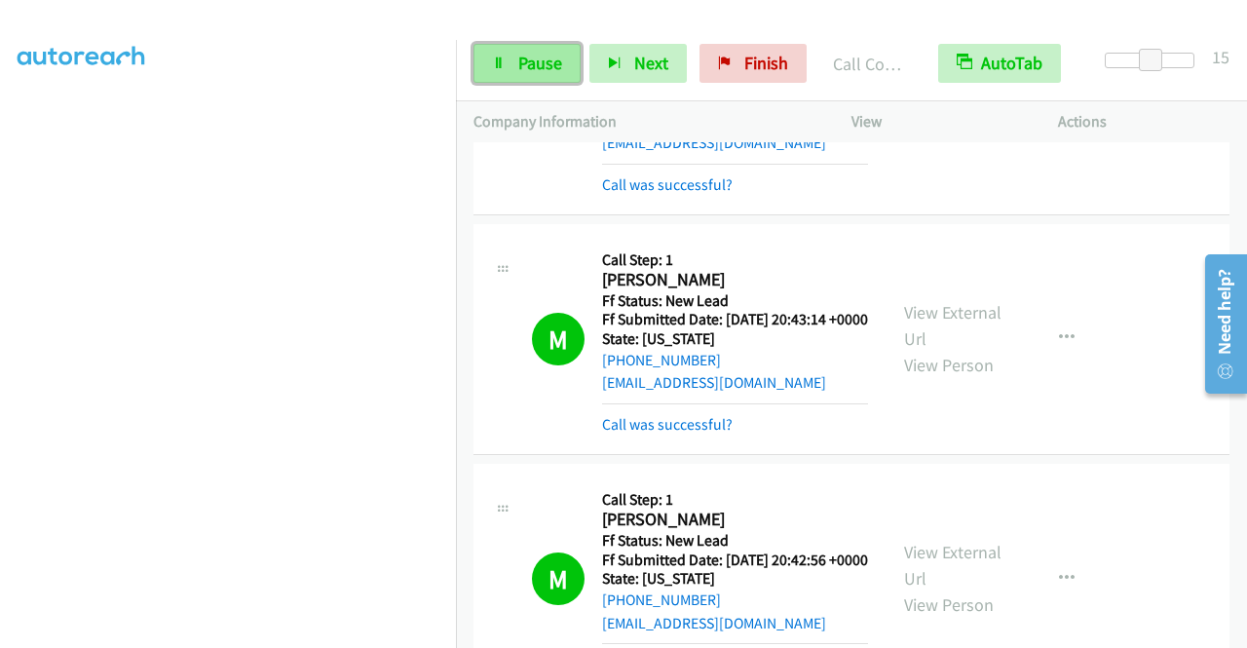
click at [538, 69] on span "Pause" at bounding box center [540, 63] width 44 height 22
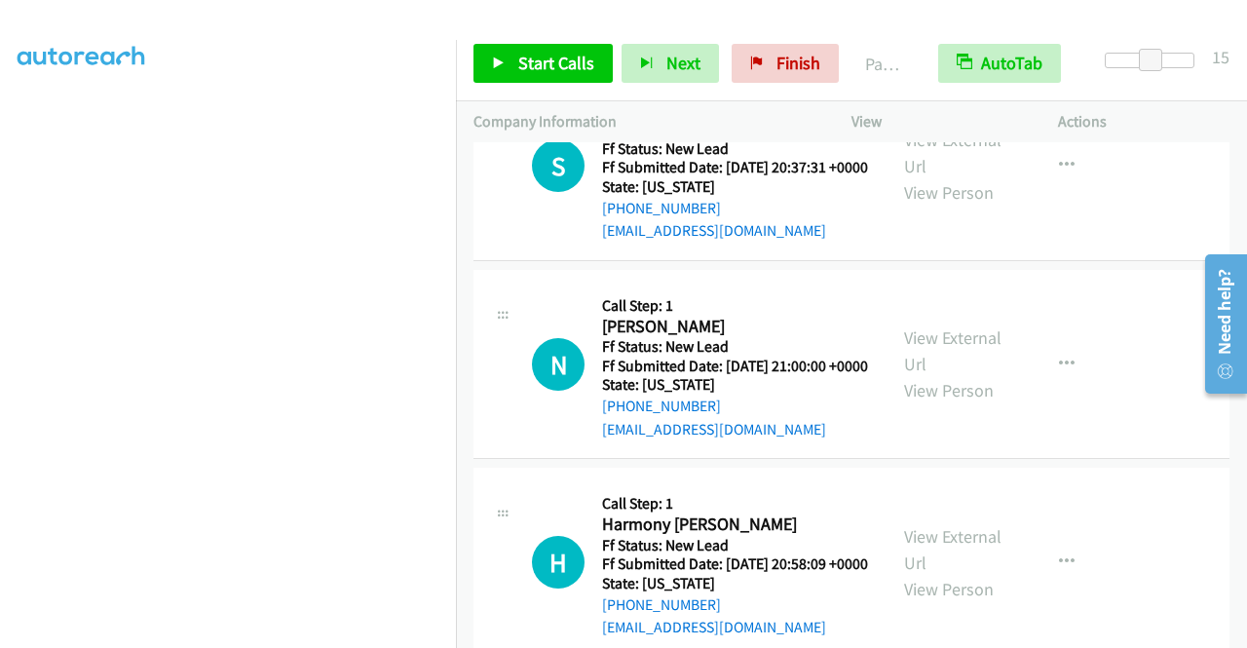
scroll to position [6199, 0]
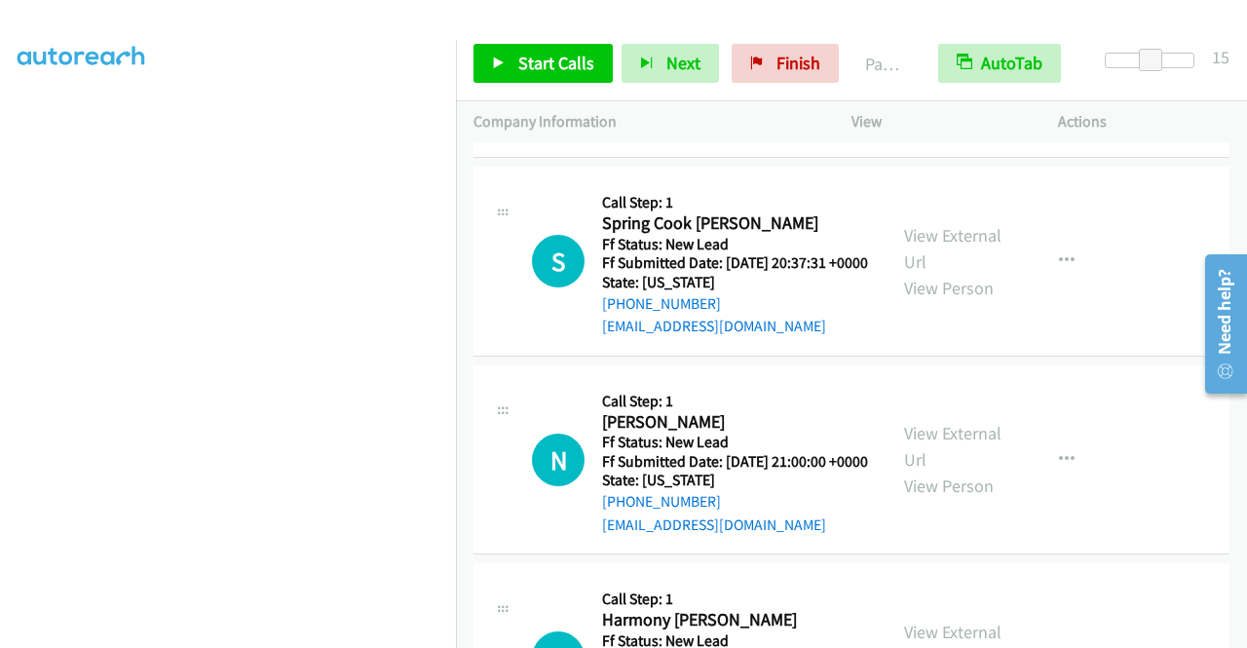
click at [567, 77] on link "Start Calls" at bounding box center [542, 63] width 139 height 39
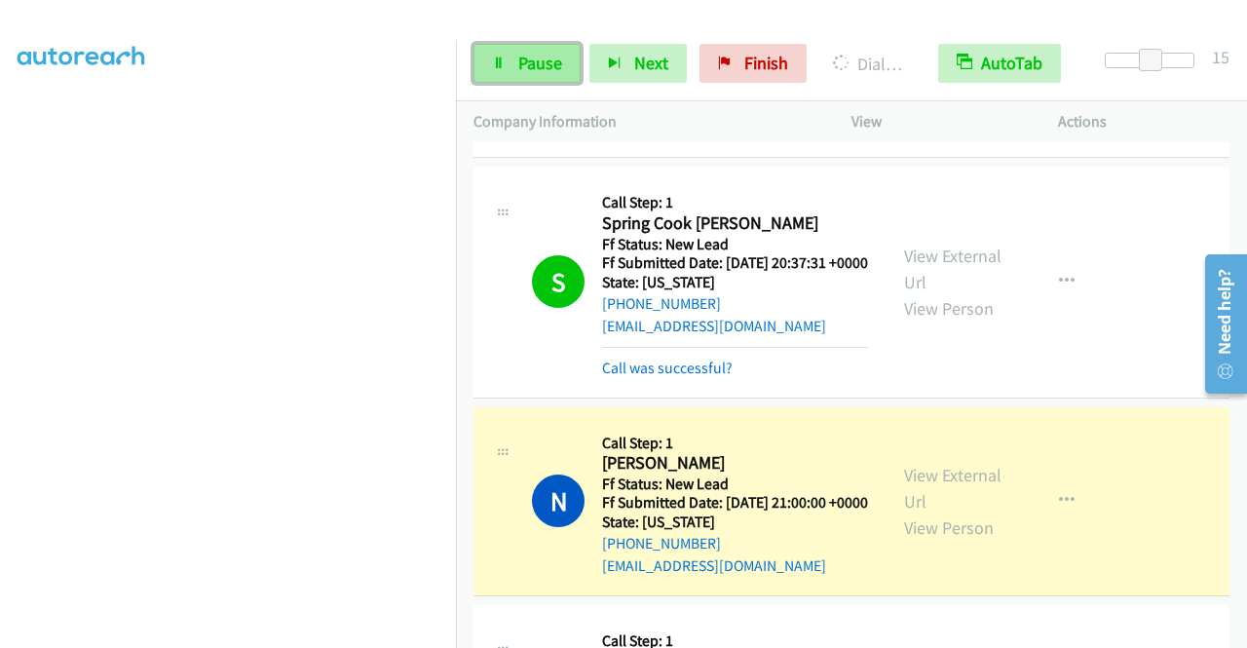
click at [513, 62] on link "Pause" at bounding box center [526, 63] width 107 height 39
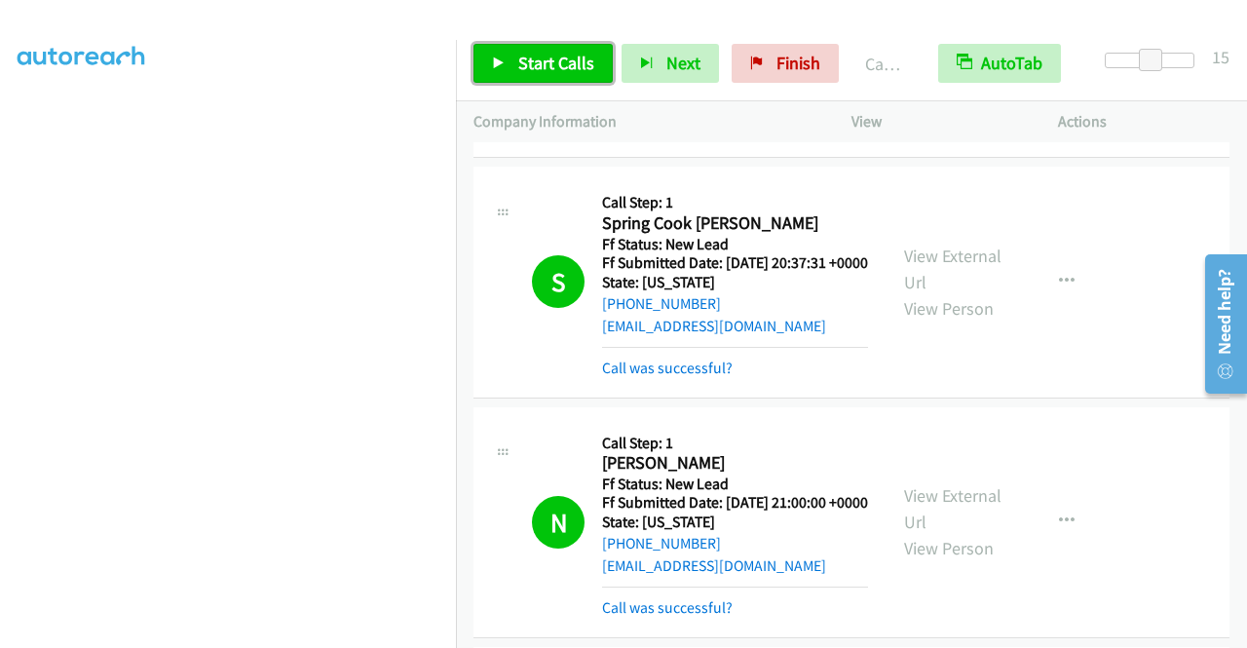
click at [550, 67] on span "Start Calls" at bounding box center [556, 63] width 76 height 22
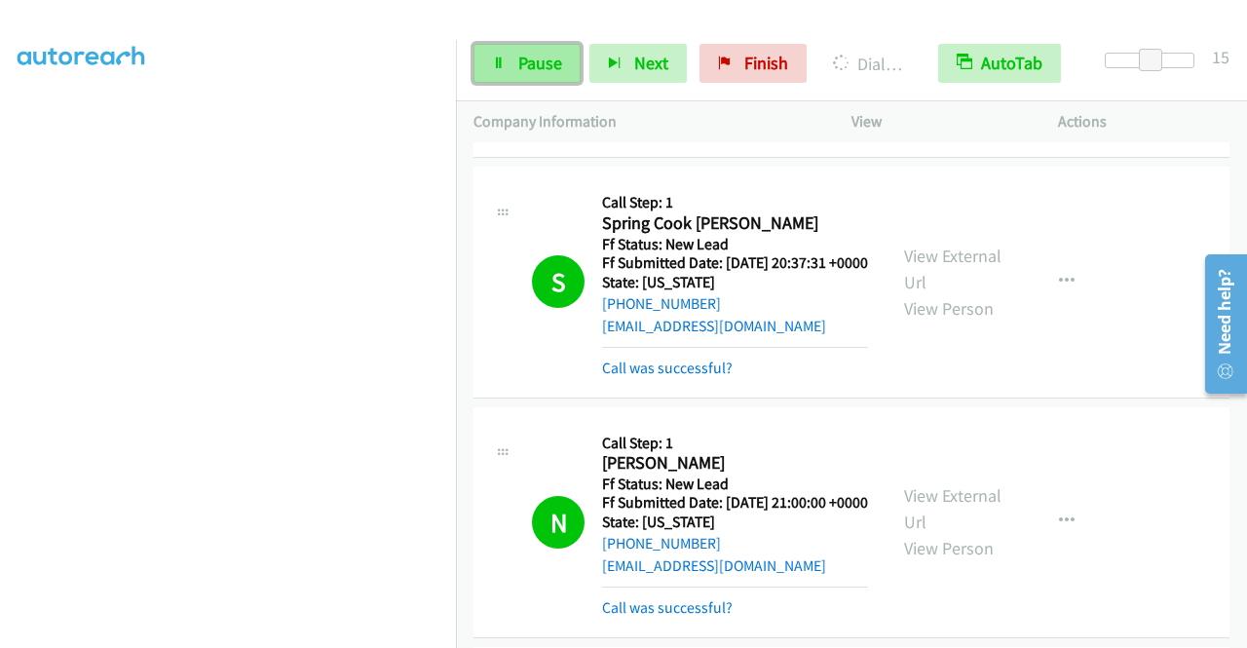
click at [541, 47] on link "Pause" at bounding box center [526, 63] width 107 height 39
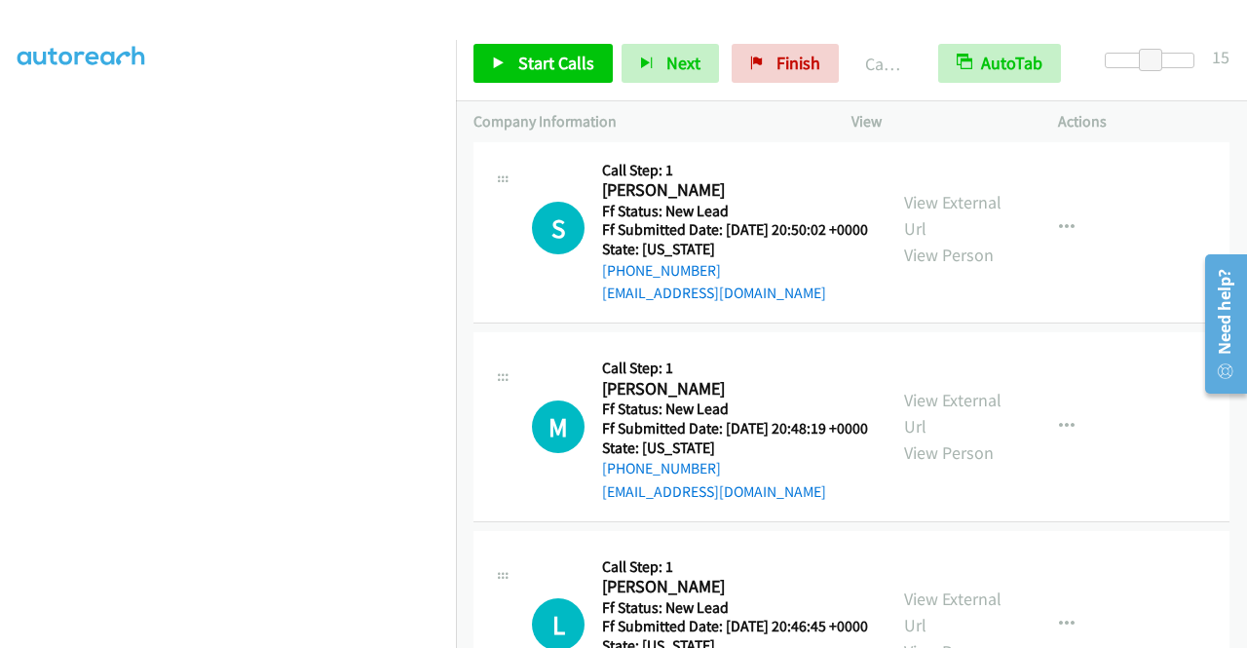
scroll to position [7466, 0]
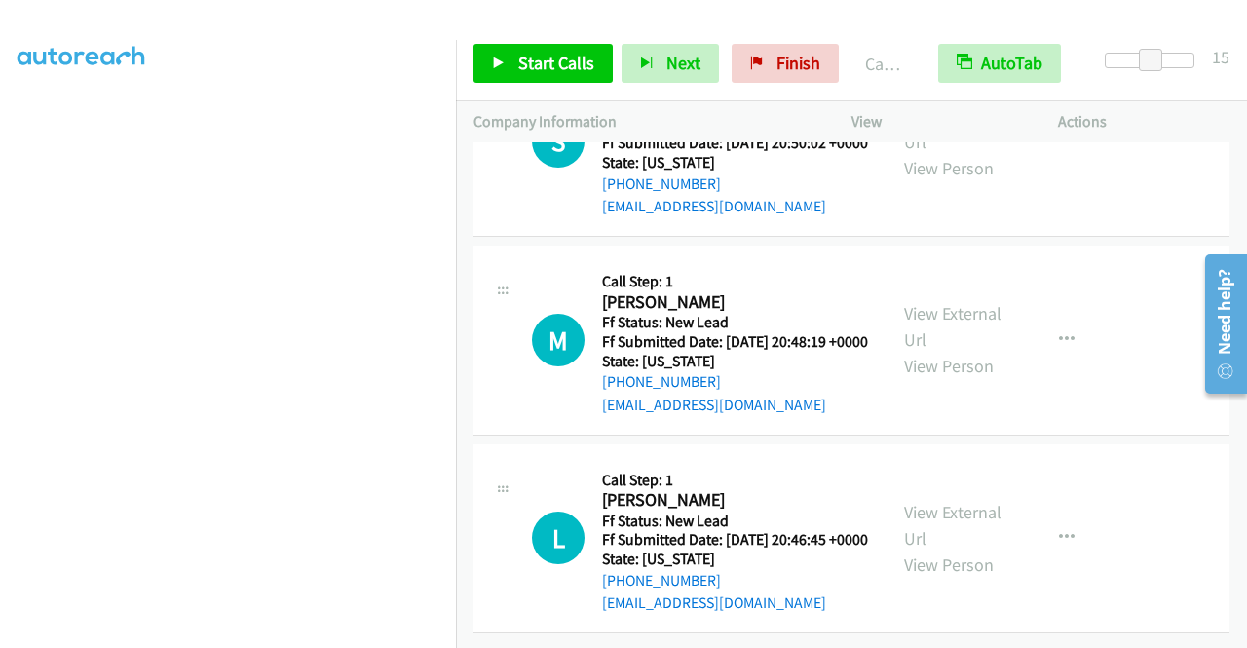
click at [717, 18] on link "Call was successful?" at bounding box center [667, 8] width 131 height 19
click at [961, 118] on link "Add to do not call list" at bounding box center [962, 98] width 259 height 39
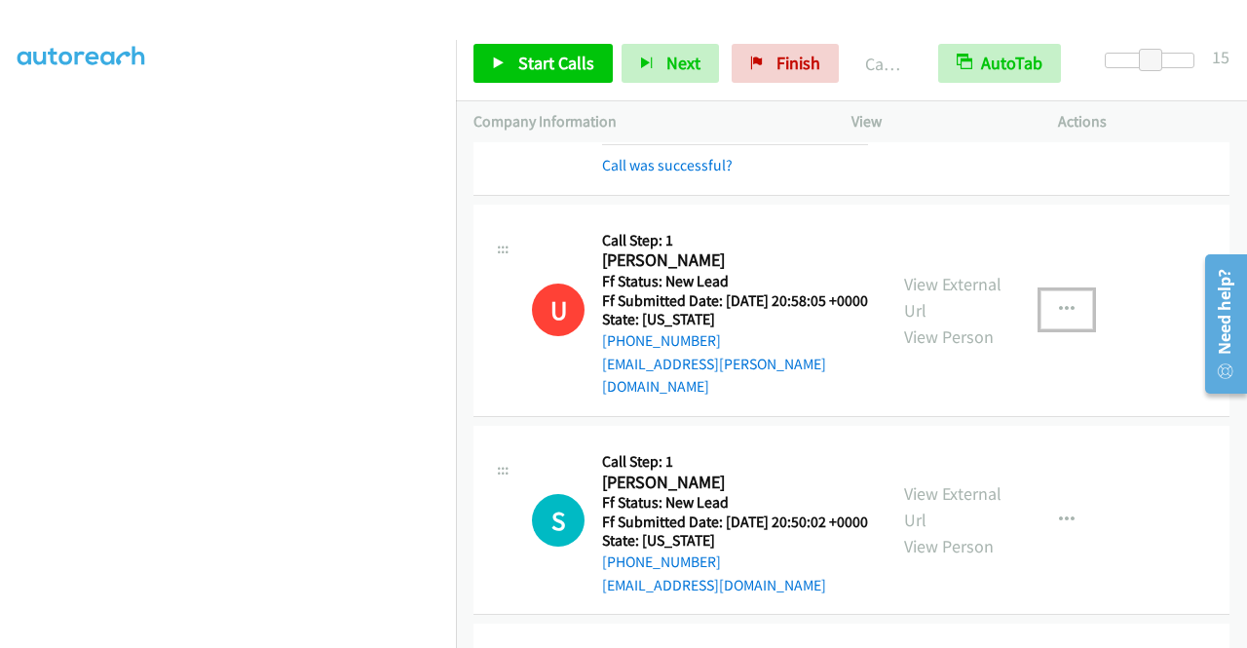
scroll to position [7076, 0]
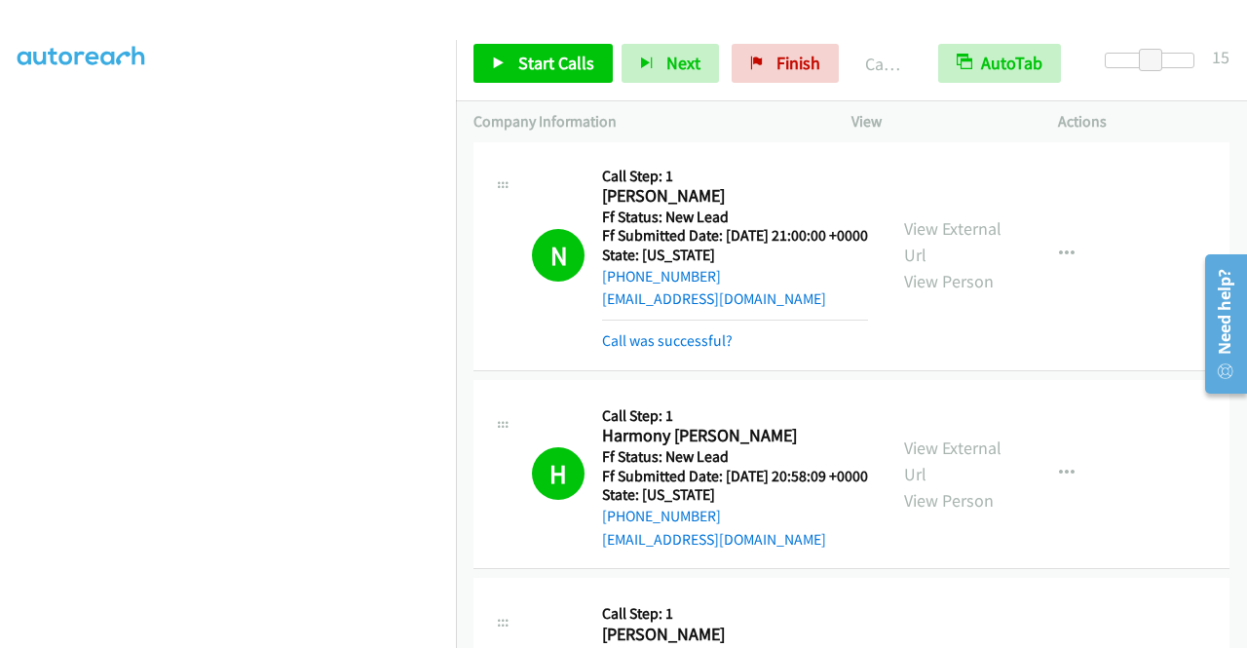
scroll to position [6492, 0]
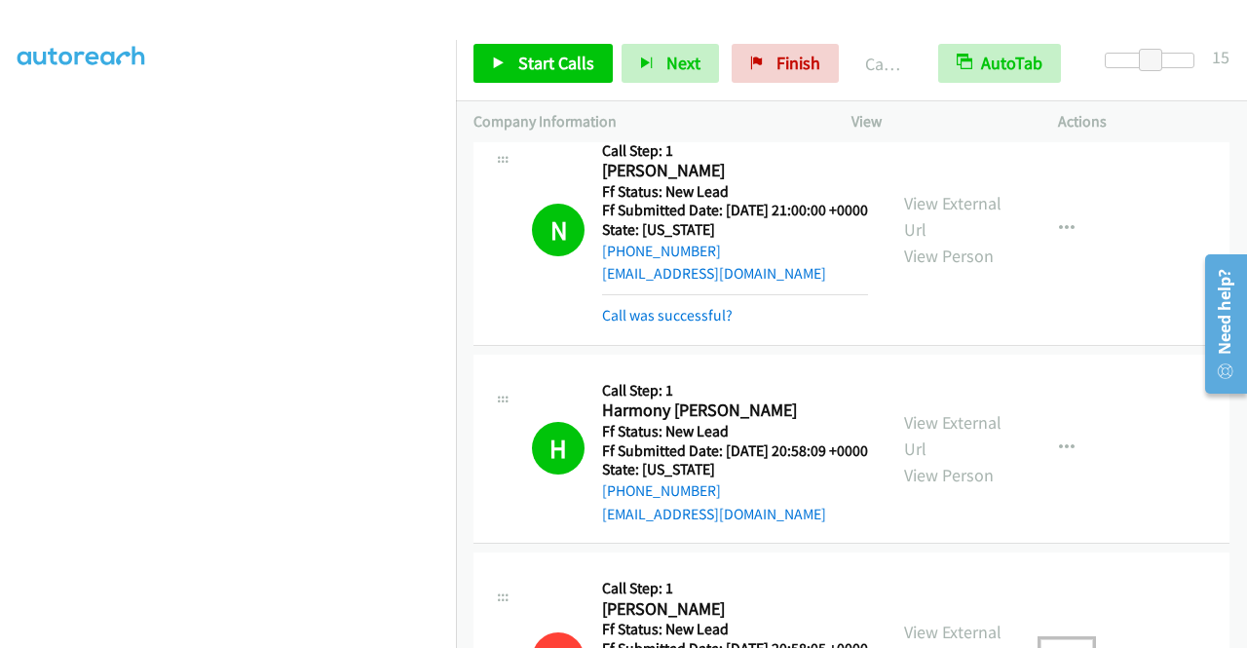
click at [699, 85] on link "Call was successful?" at bounding box center [667, 75] width 131 height 19
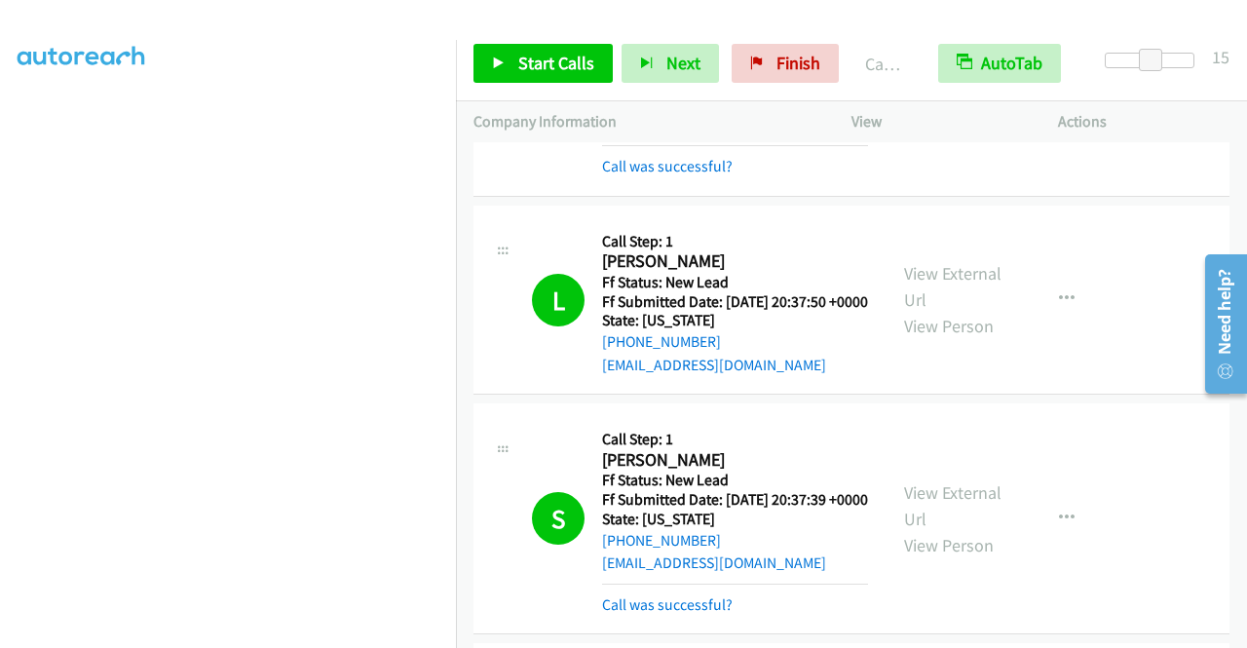
scroll to position [5712, 0]
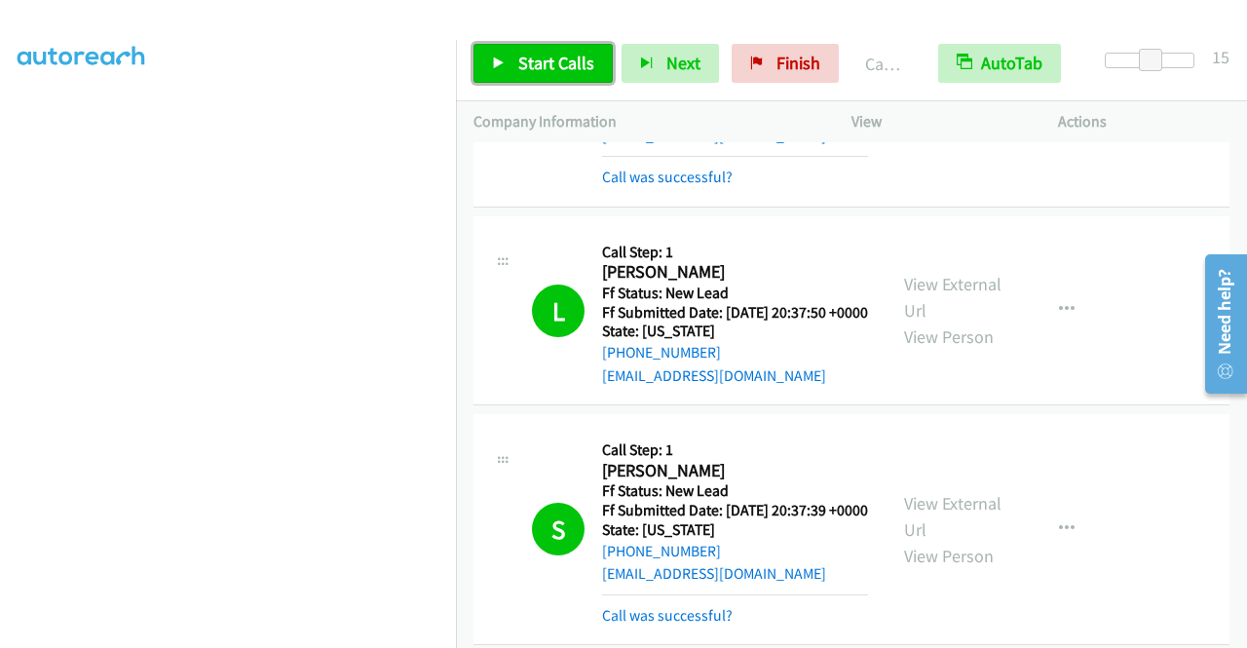
click at [537, 58] on span "Start Calls" at bounding box center [556, 63] width 76 height 22
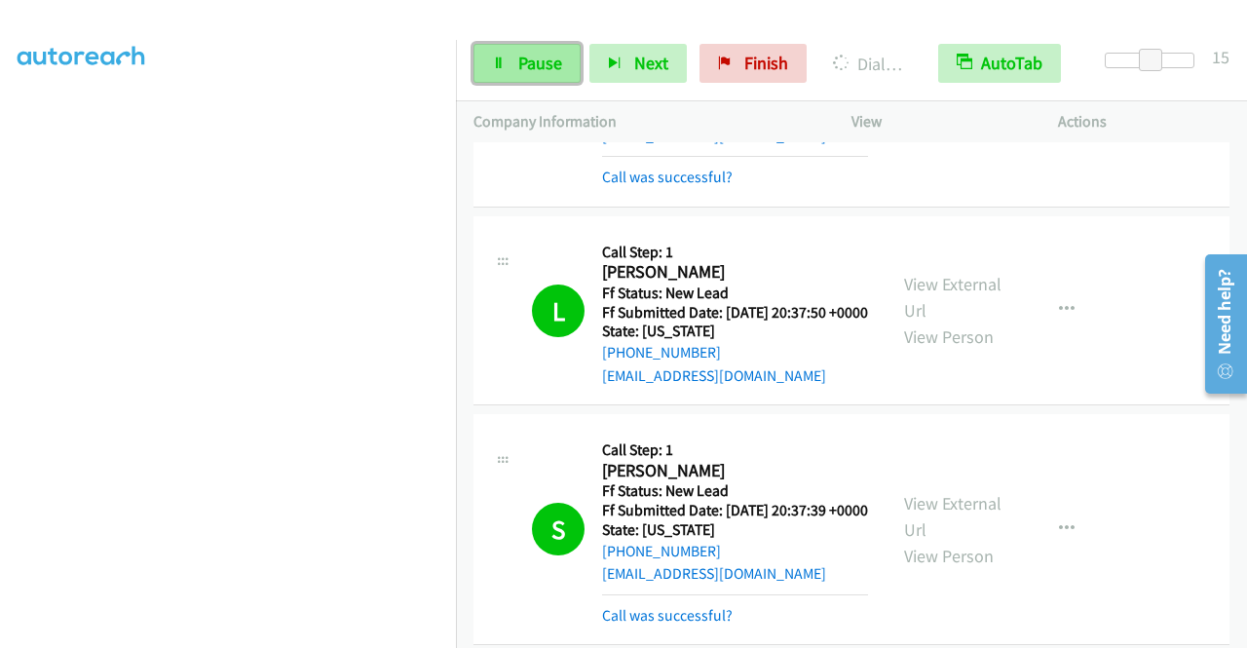
click at [541, 67] on span "Pause" at bounding box center [540, 63] width 44 height 22
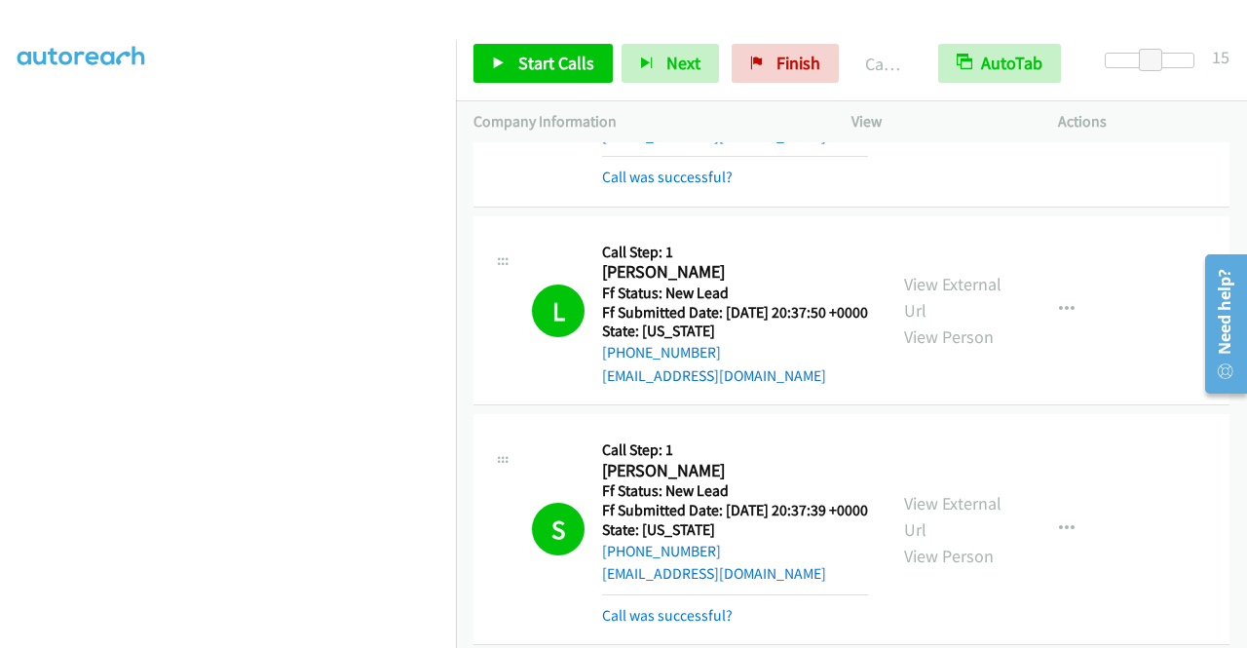
scroll to position [5810, 0]
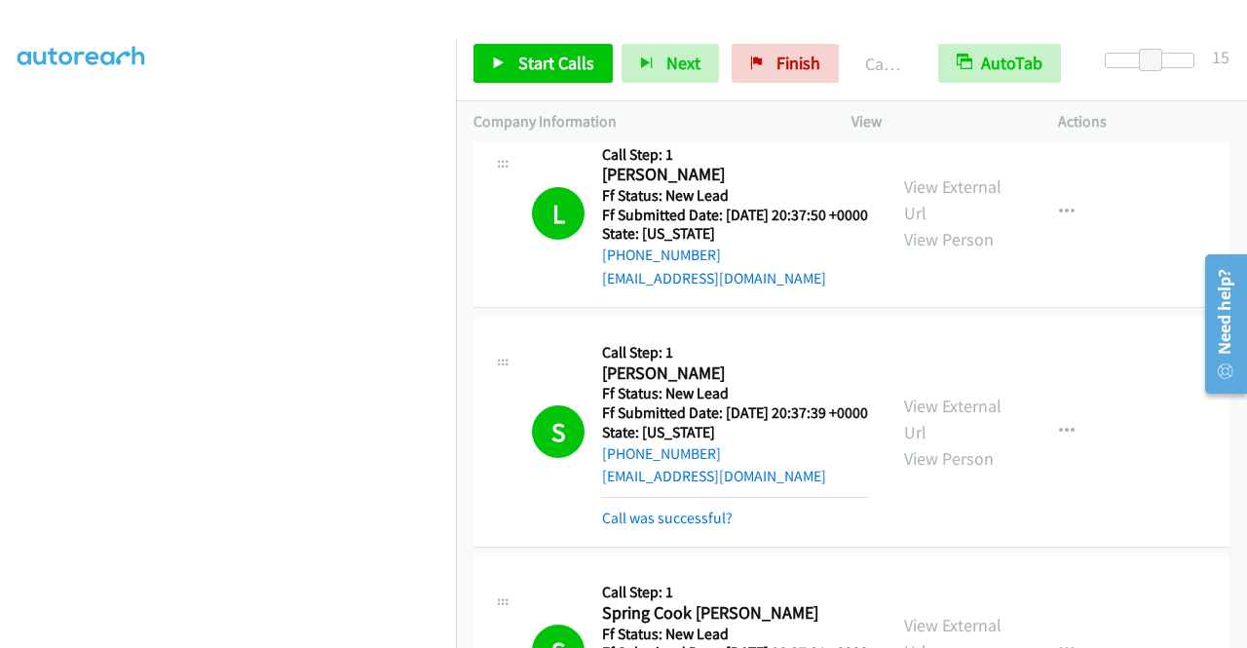
click at [682, 89] on link "Call was successful?" at bounding box center [667, 79] width 131 height 19
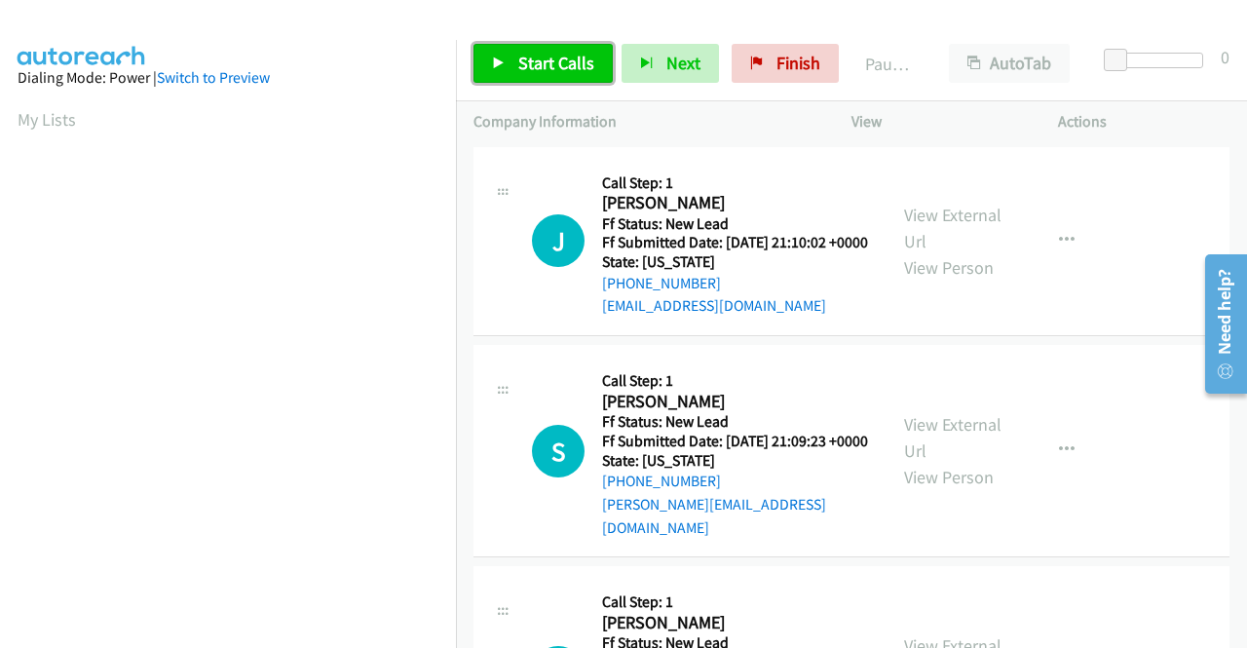
click at [574, 65] on span "Start Calls" at bounding box center [556, 63] width 76 height 22
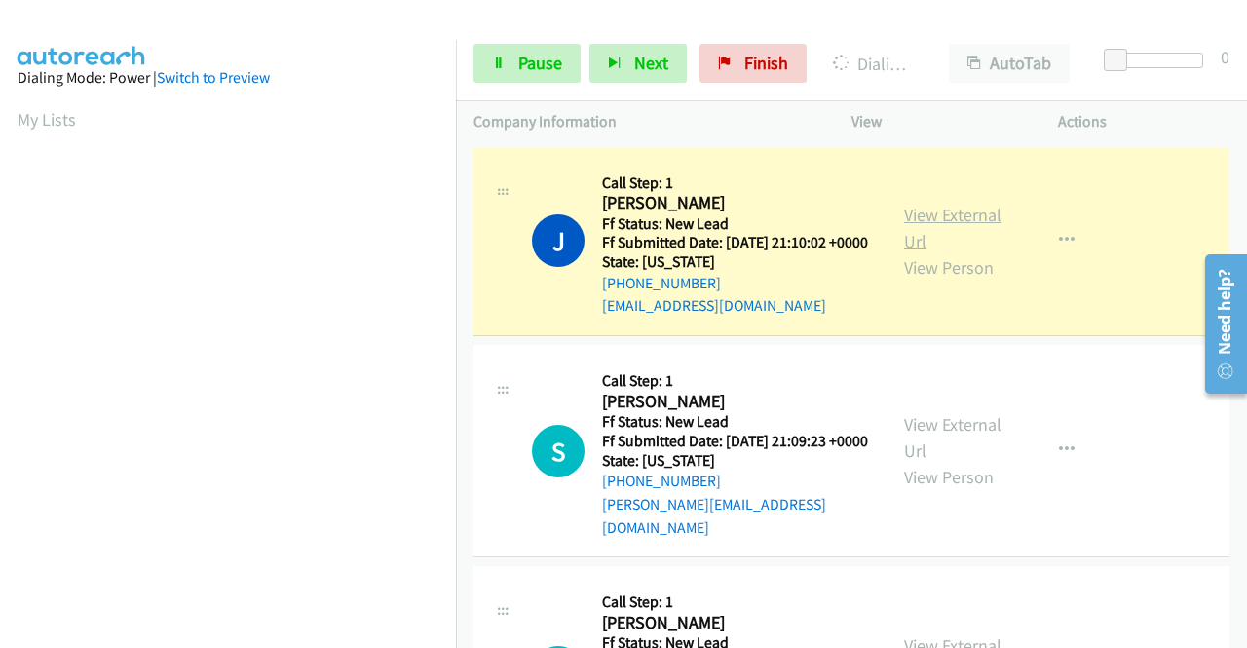
click at [933, 221] on link "View External Url" at bounding box center [952, 228] width 97 height 49
click at [536, 60] on span "Pause" at bounding box center [540, 63] width 44 height 22
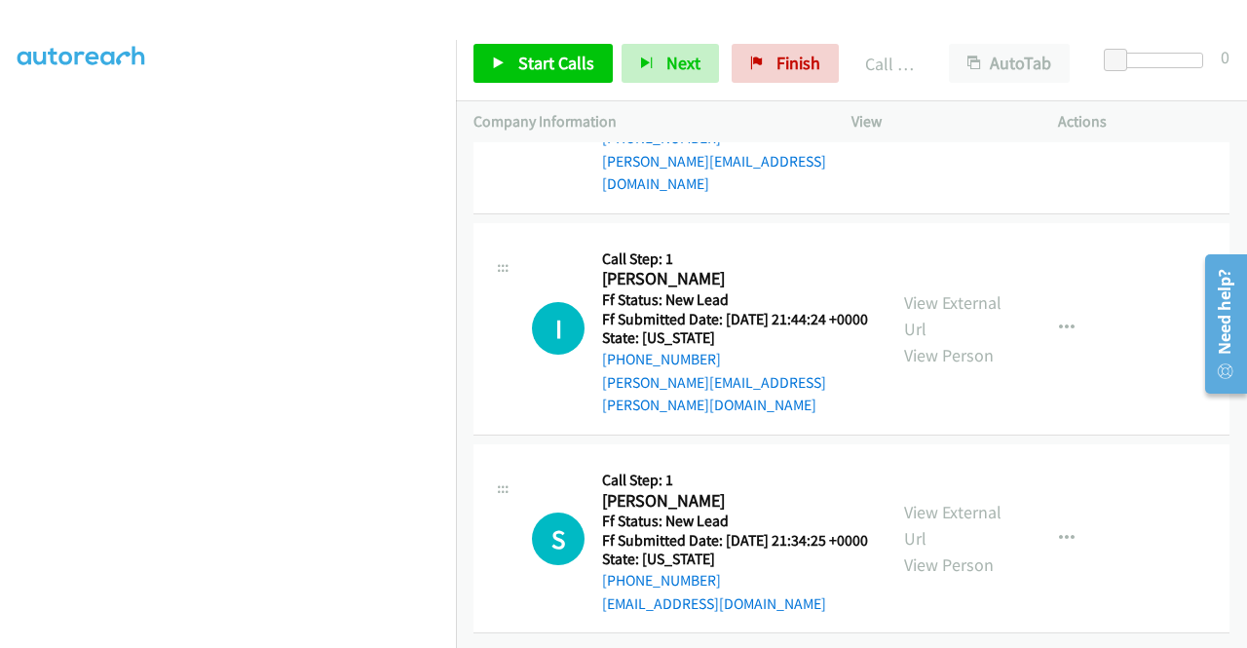
scroll to position [428, 0]
